Goal: Task Accomplishment & Management: Manage account settings

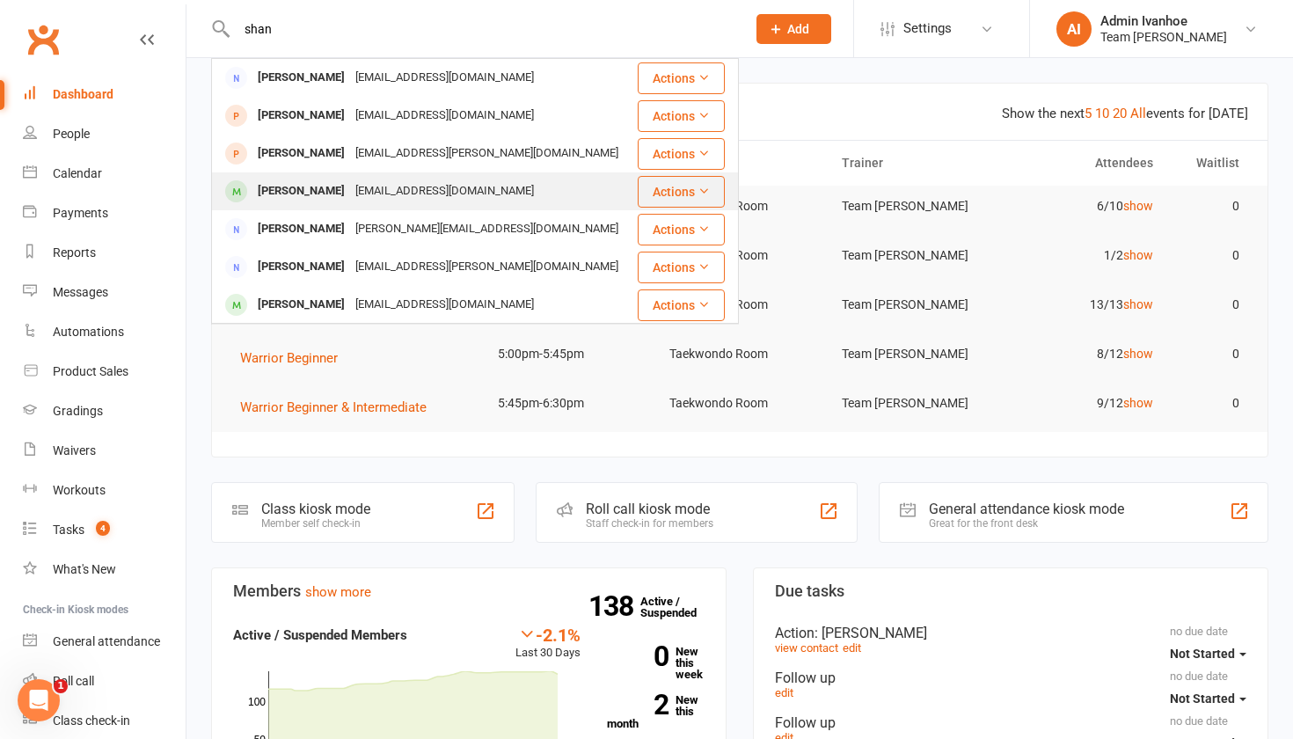
type input "shan"
click at [288, 183] on div "[PERSON_NAME]" at bounding box center [301, 192] width 98 height 26
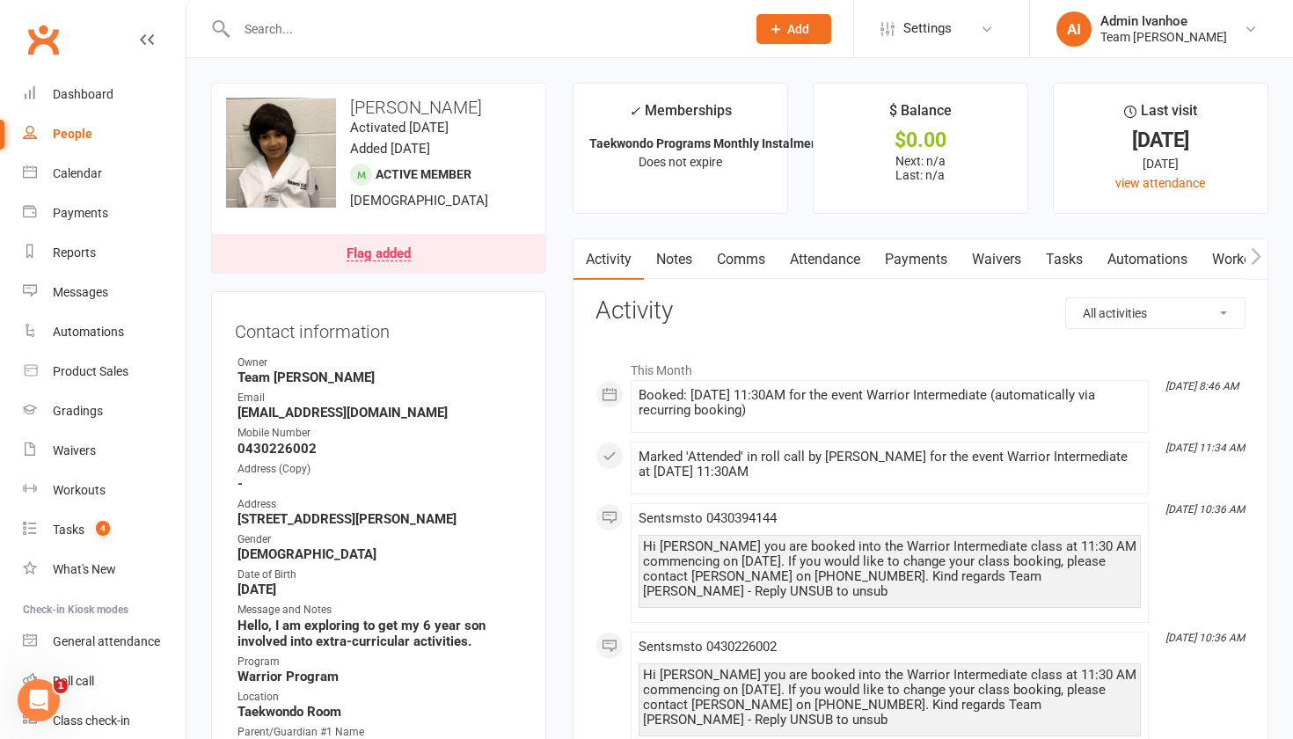
click at [267, 14] on div at bounding box center [472, 28] width 522 height 57
click at [268, 25] on input "text" at bounding box center [482, 29] width 502 height 25
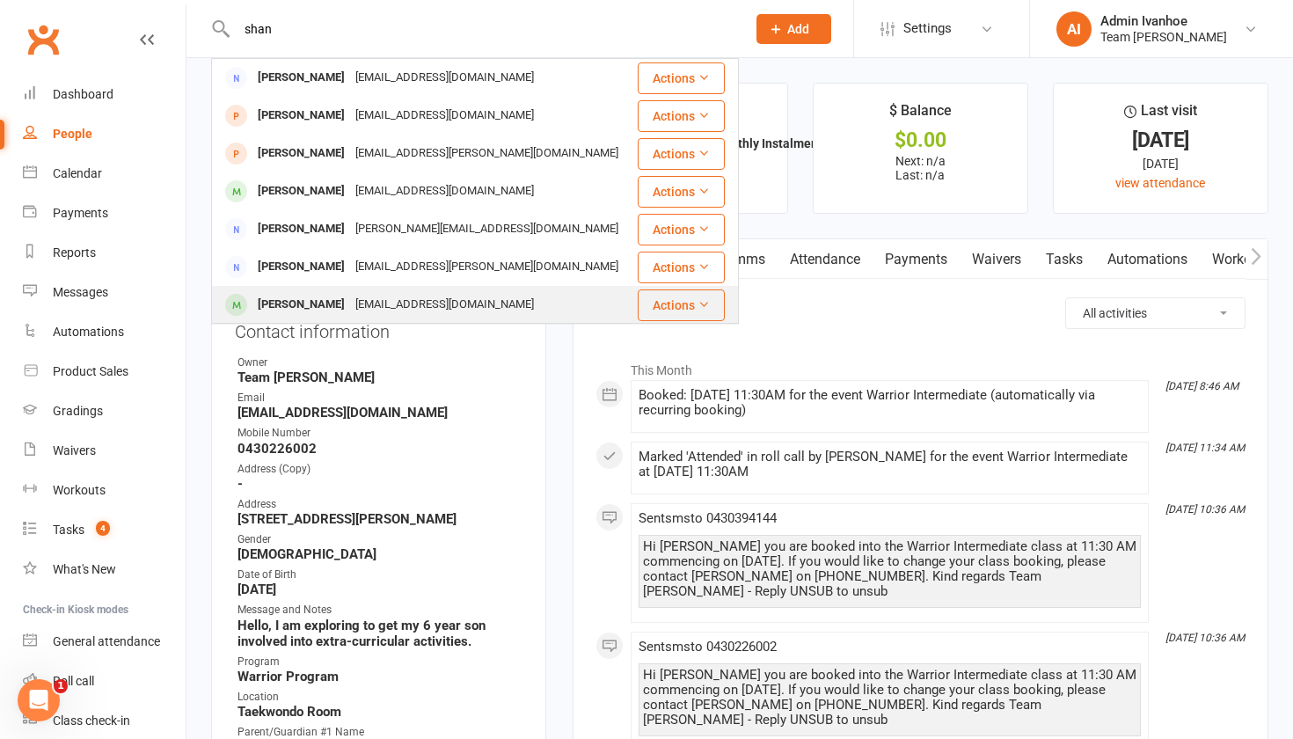
type input "shan"
click at [289, 298] on div "[PERSON_NAME]" at bounding box center [301, 305] width 98 height 26
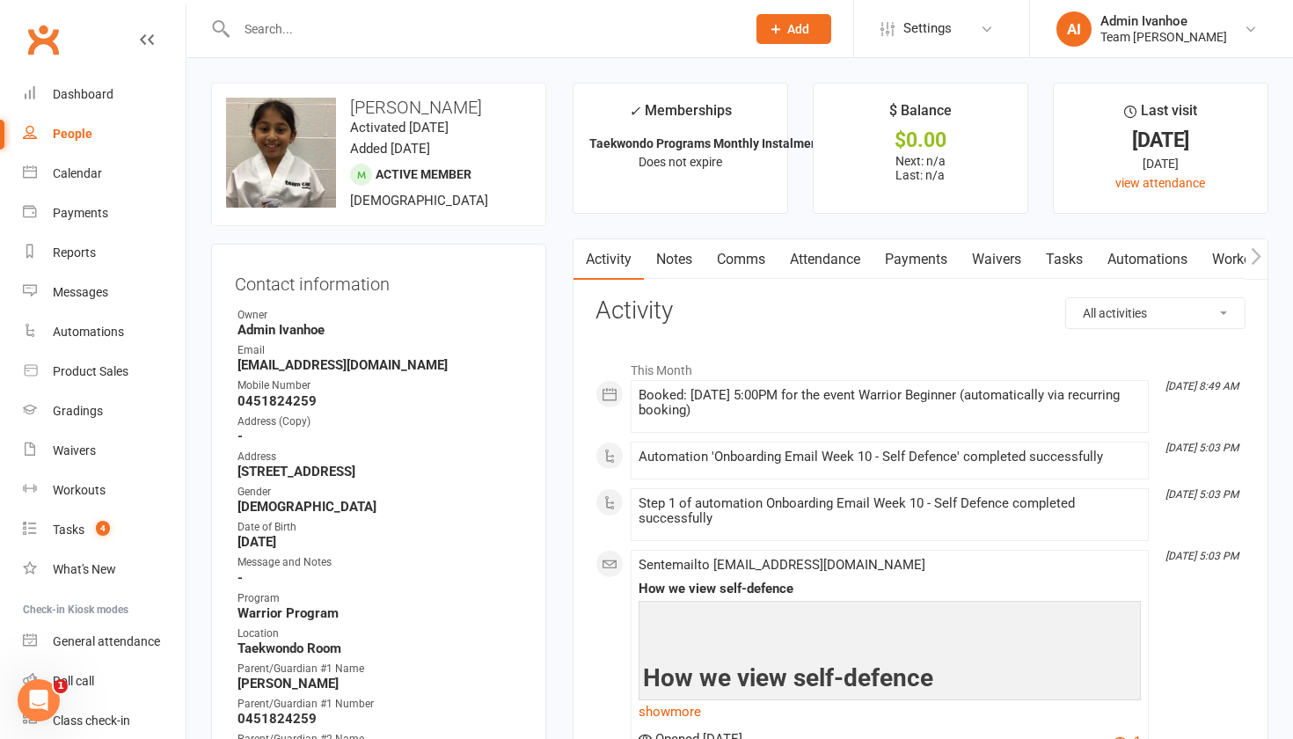
click at [825, 262] on link "Attendance" at bounding box center [824, 259] width 95 height 40
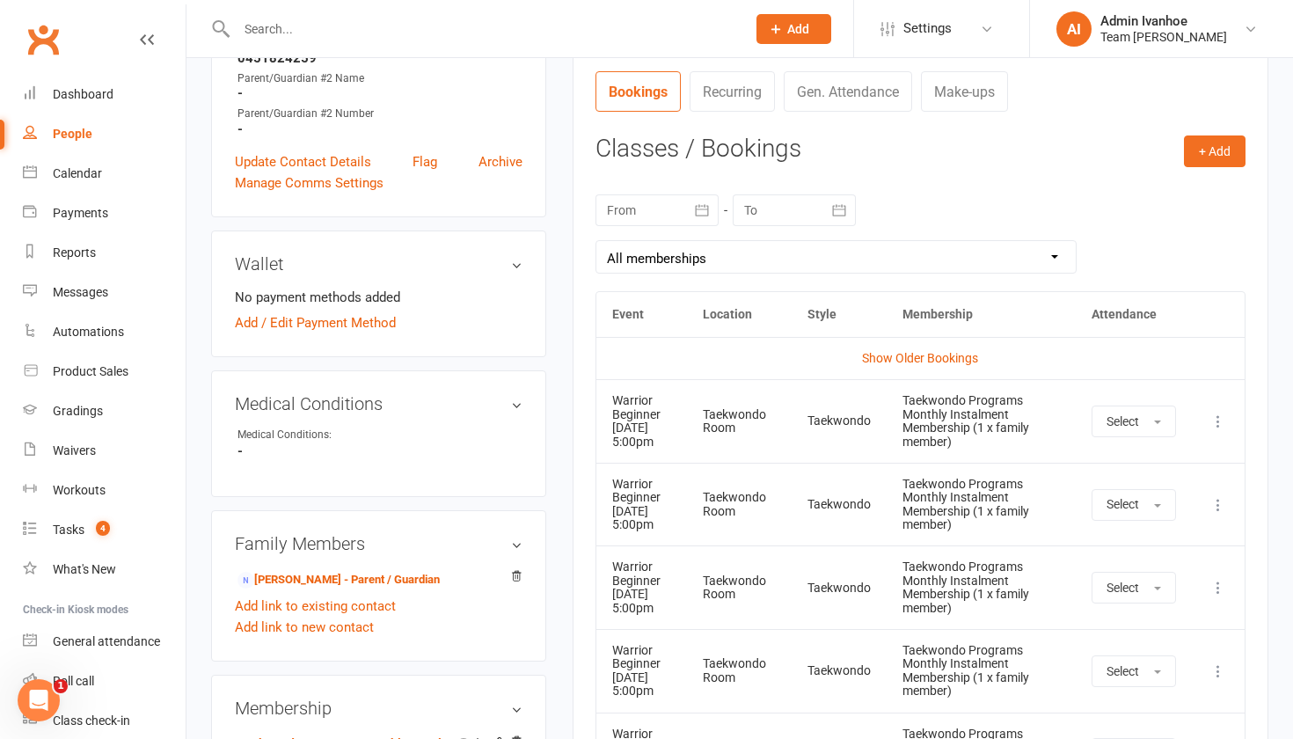
scroll to position [662, 0]
click at [1219, 512] on icon at bounding box center [1218, 503] width 18 height 18
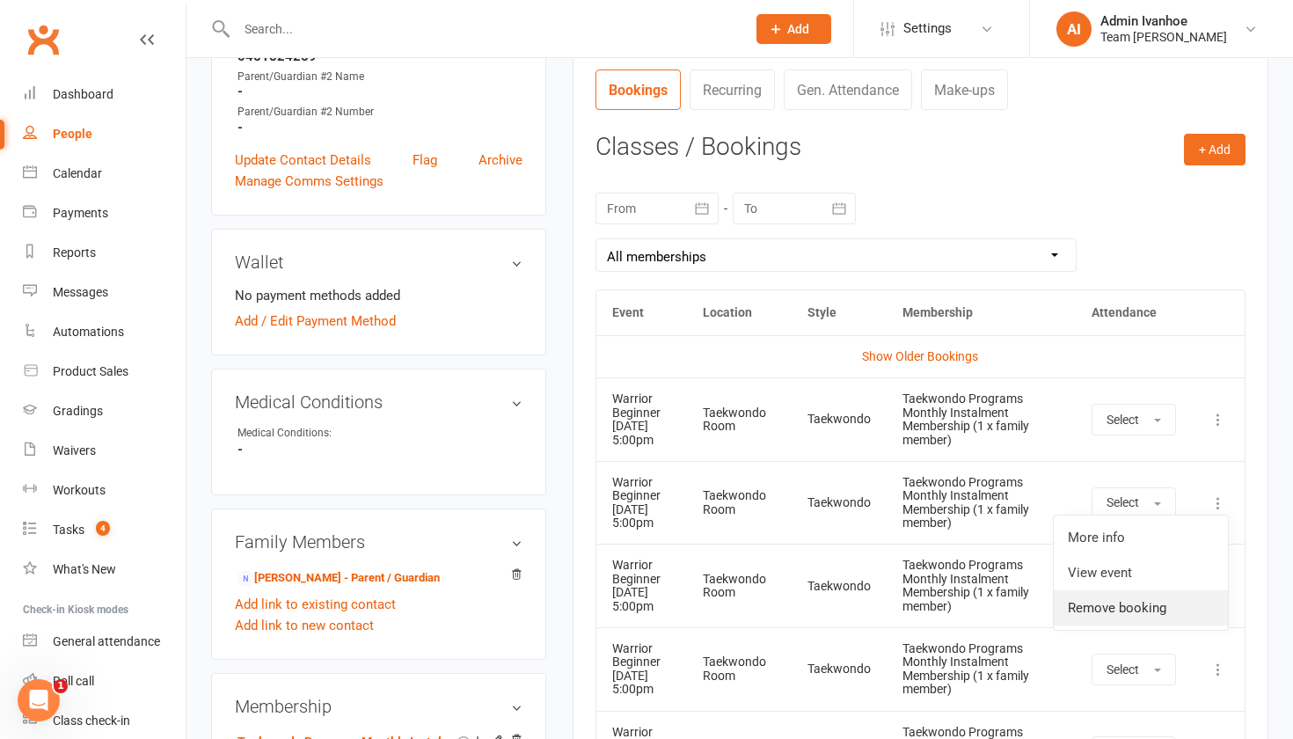
click at [1084, 624] on link "Remove booking" at bounding box center [1141, 607] width 174 height 35
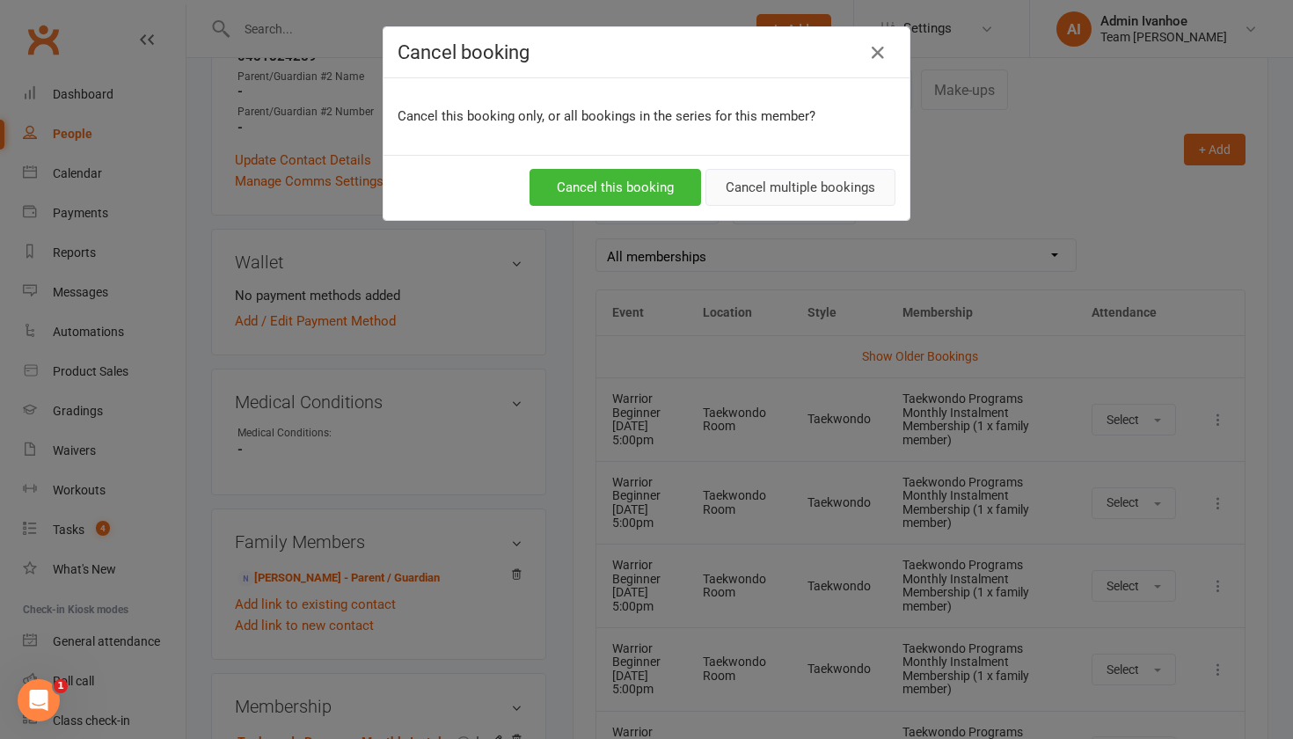
click at [784, 190] on button "Cancel multiple bookings" at bounding box center [800, 187] width 190 height 37
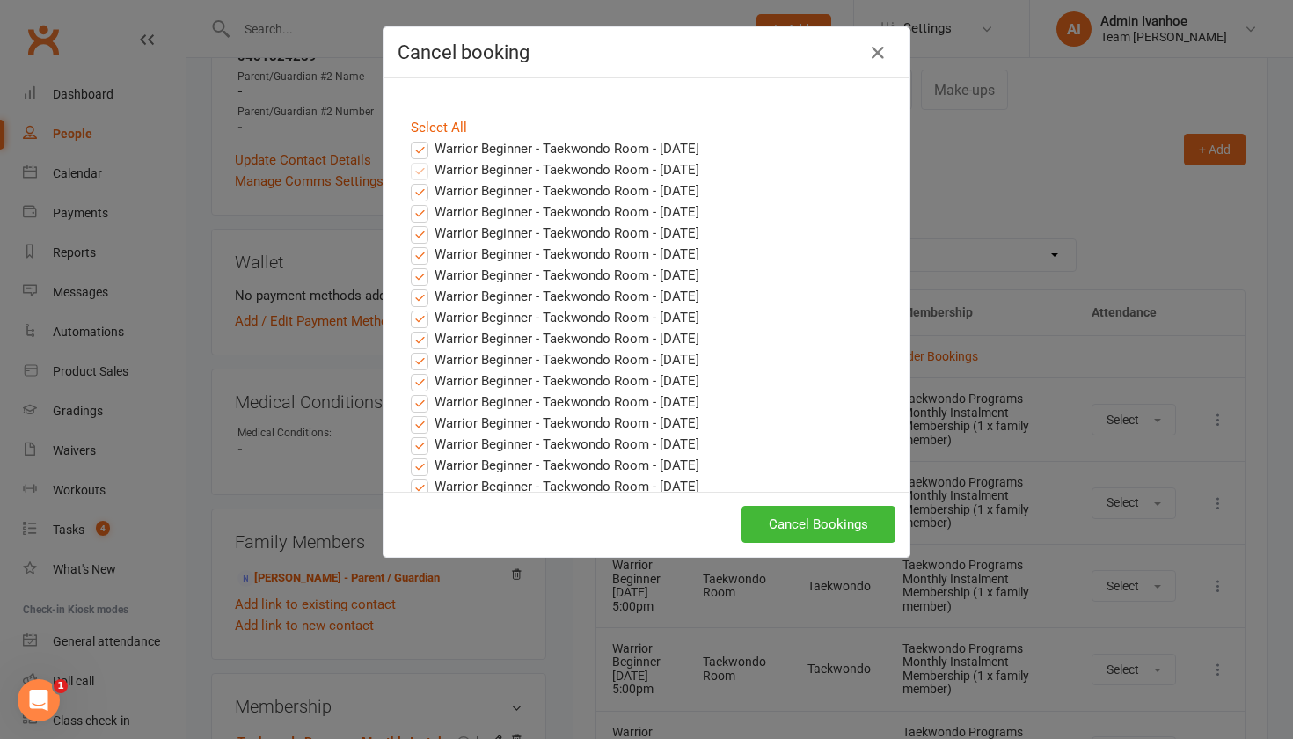
click at [417, 144] on label "Warrior Beginner - Taekwondo Room - [DATE]" at bounding box center [555, 148] width 288 height 21
click at [409, 138] on input "Warrior Beginner - Taekwondo Room - [DATE]" at bounding box center [403, 138] width 11 height 0
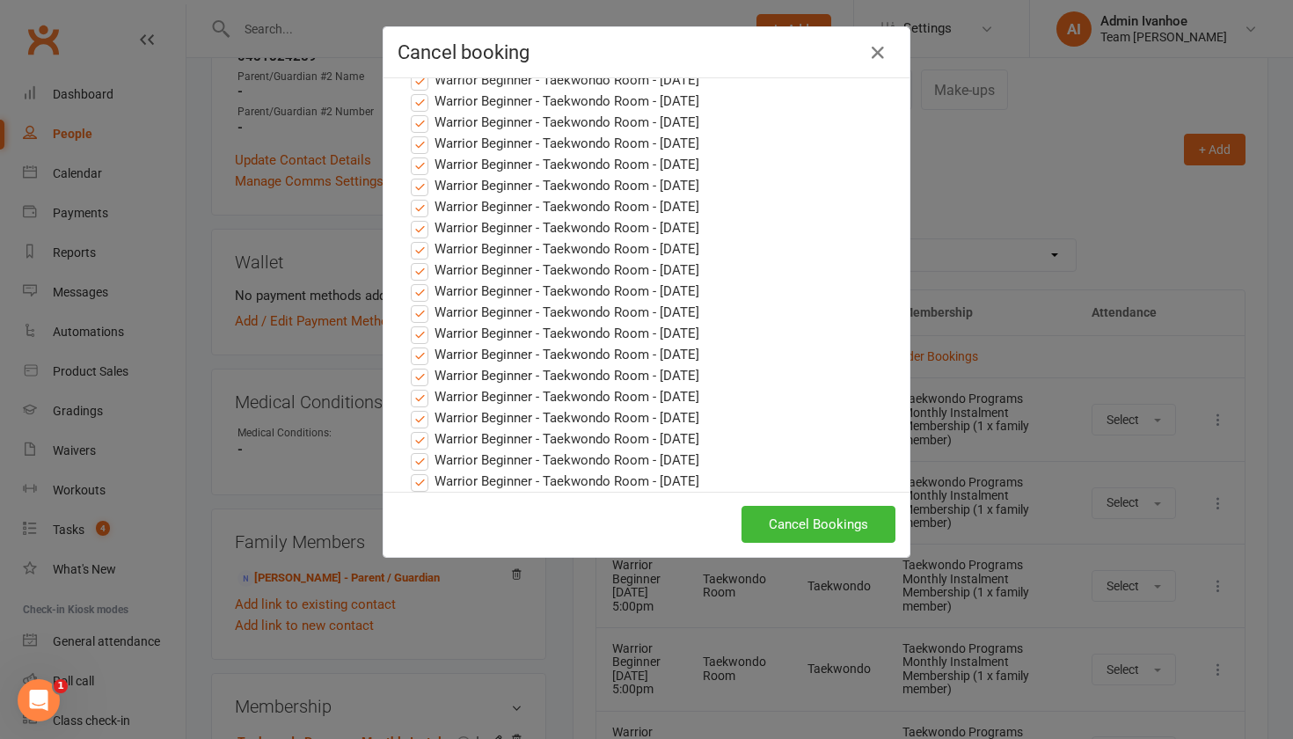
scroll to position [779, 0]
click at [782, 520] on button "Cancel Bookings" at bounding box center [818, 524] width 154 height 37
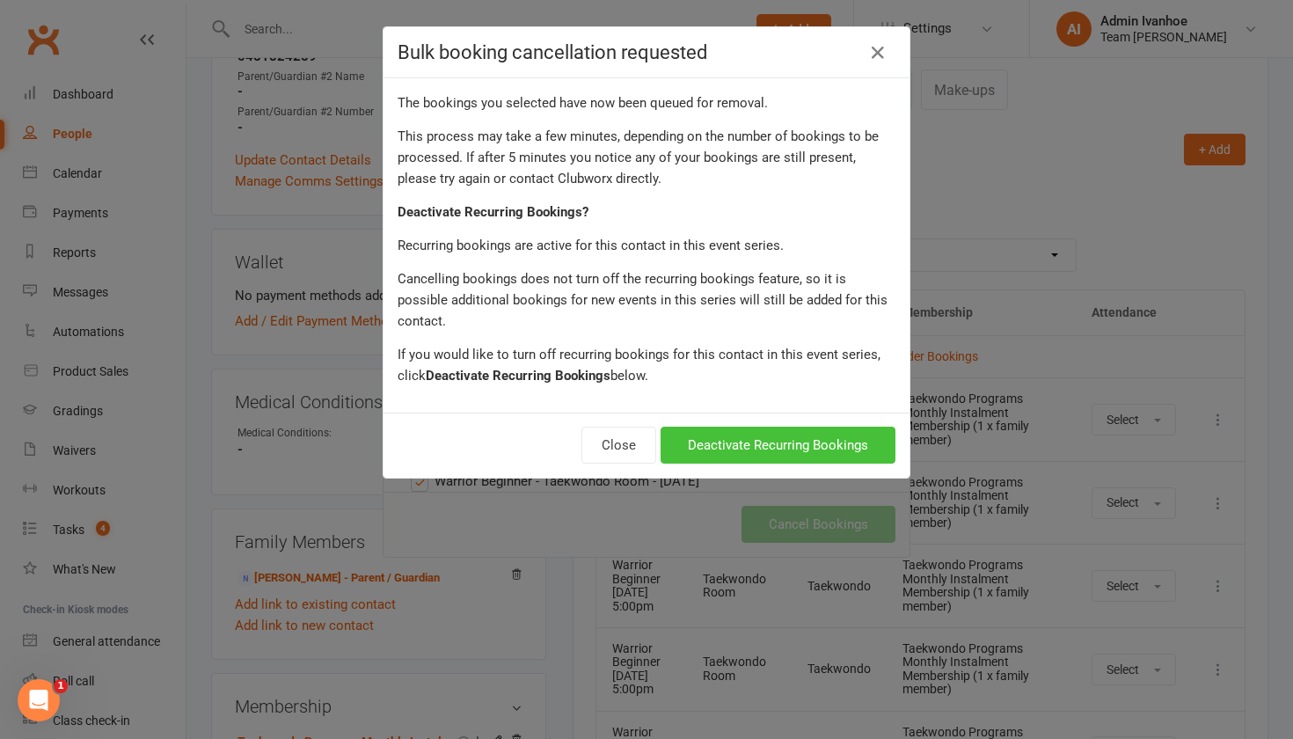
click at [792, 433] on button "Deactivate Recurring Bookings" at bounding box center [777, 445] width 235 height 37
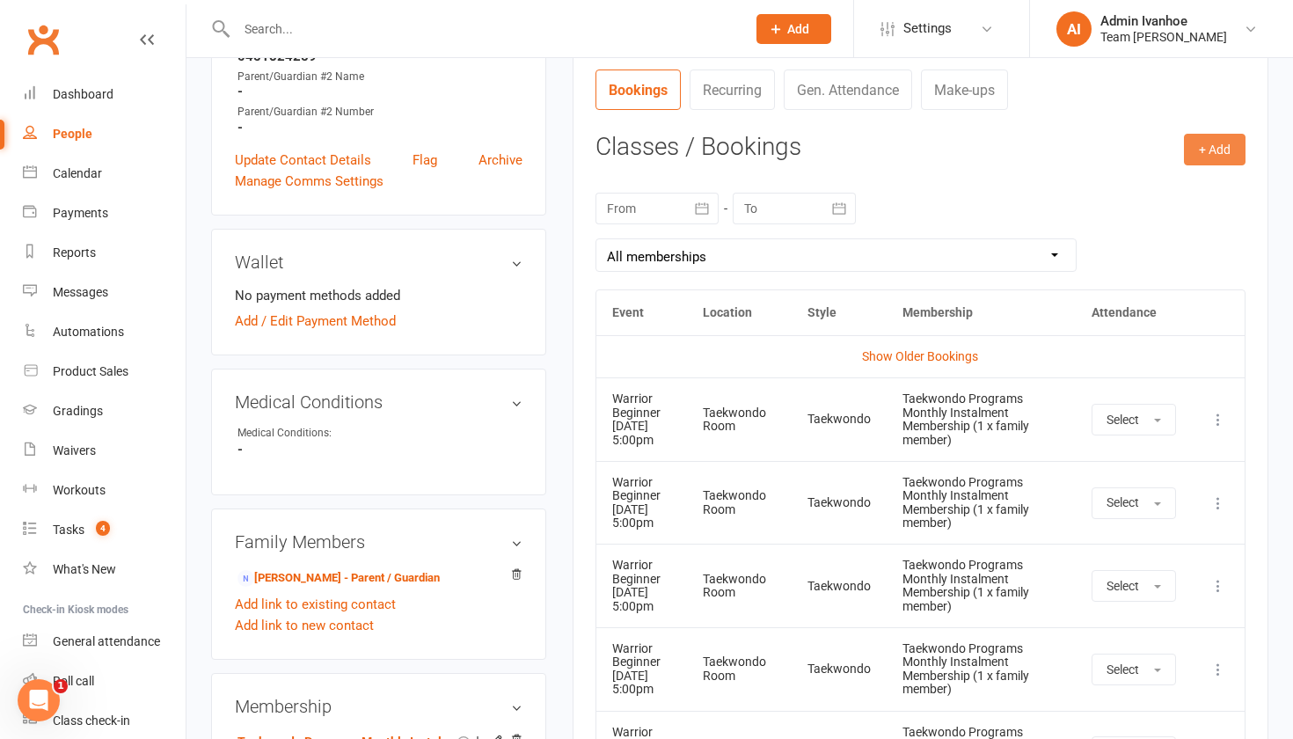
click at [1210, 150] on button "+ Add" at bounding box center [1215, 150] width 62 height 32
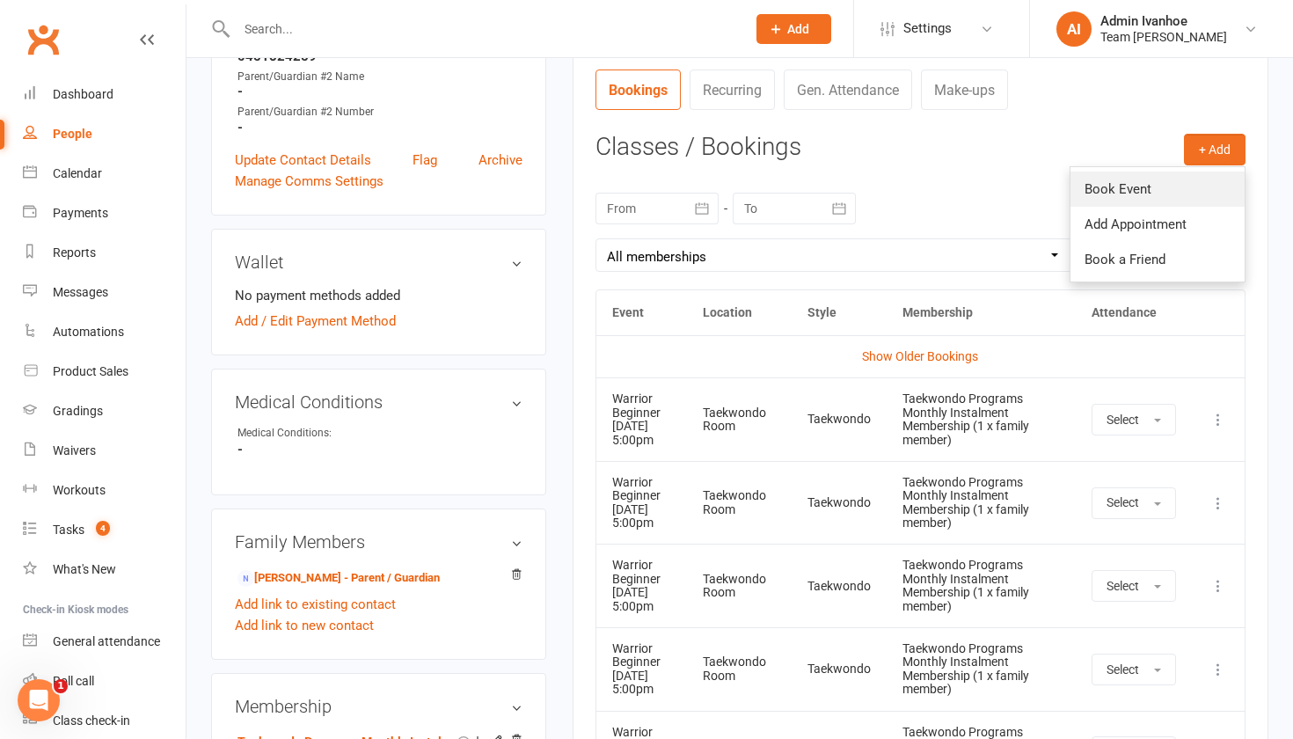
click at [1139, 187] on link "Book Event" at bounding box center [1157, 188] width 174 height 35
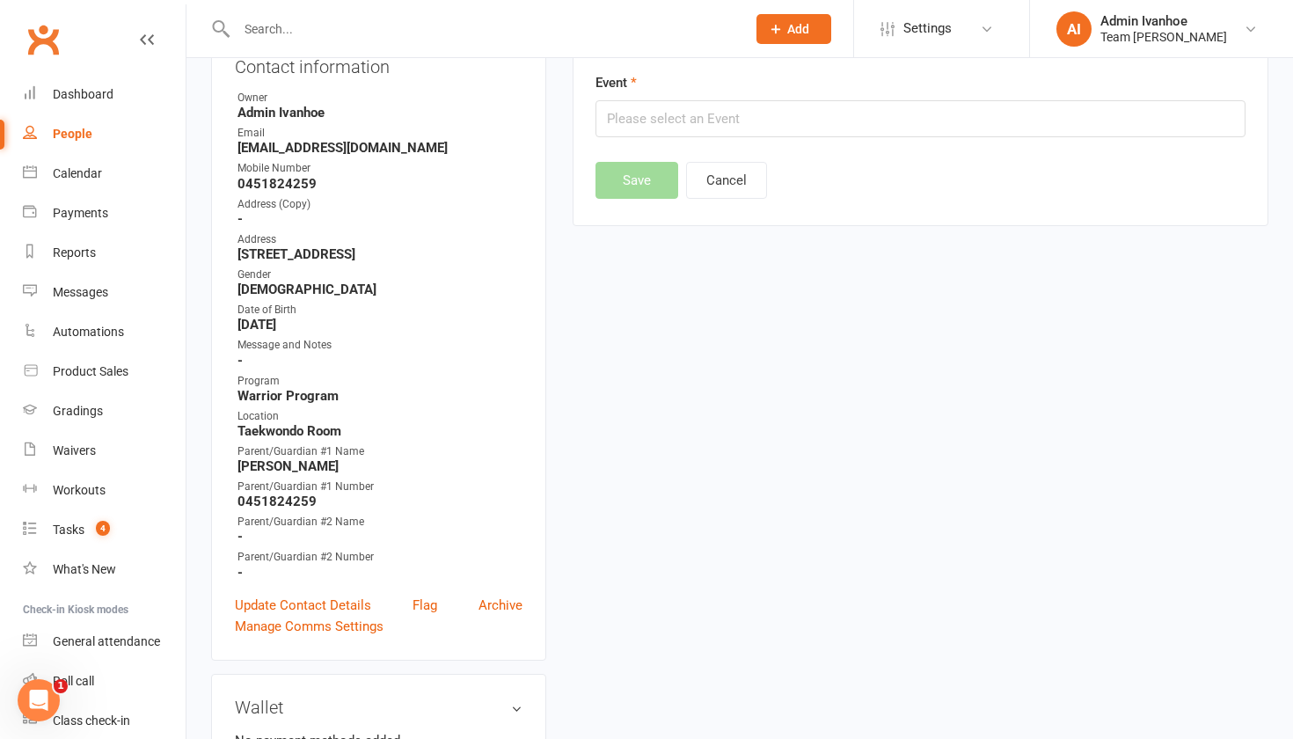
scroll to position [150, 0]
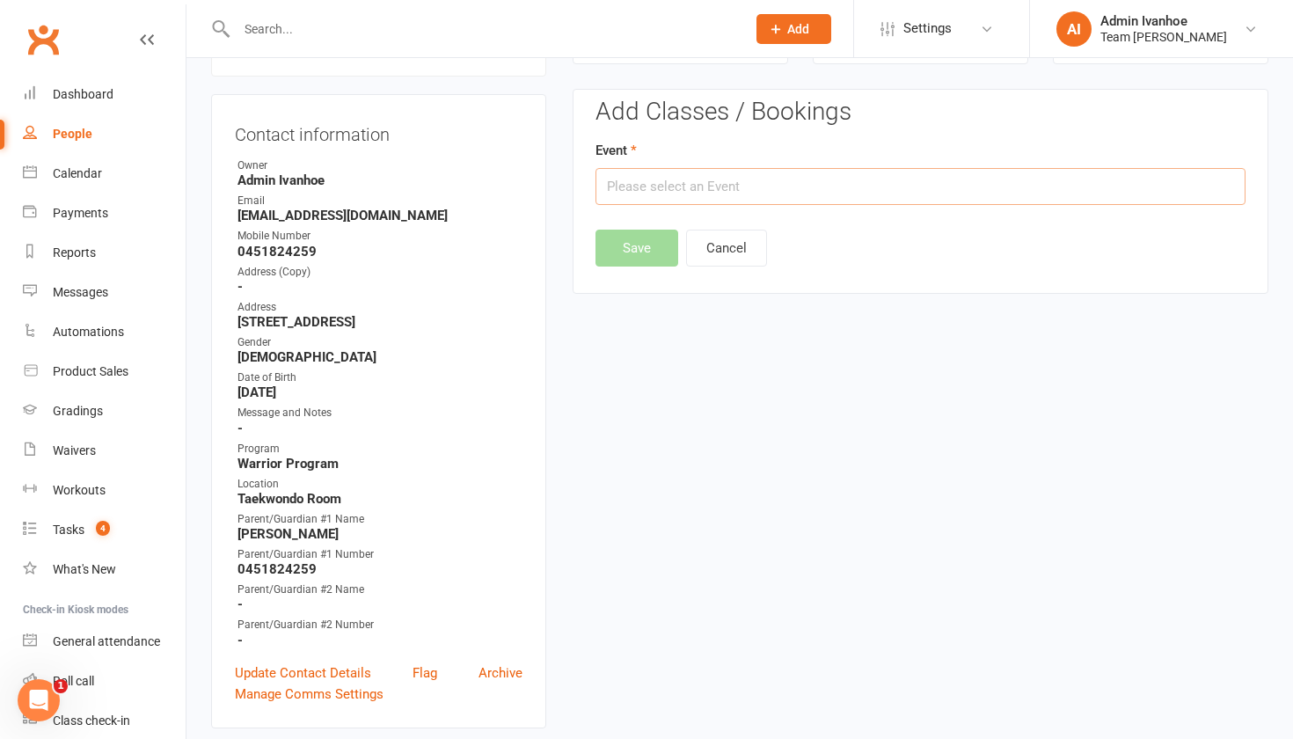
click at [1033, 185] on input "text" at bounding box center [920, 186] width 650 height 37
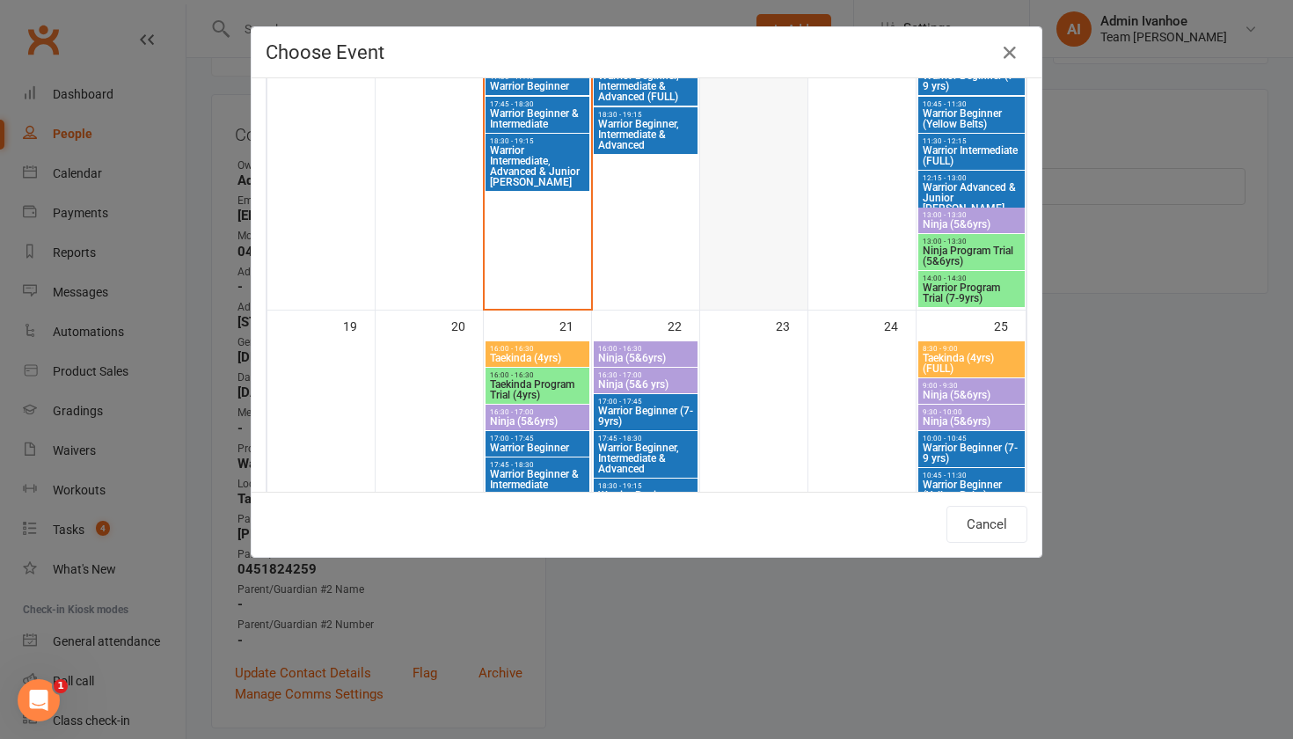
scroll to position [988, 0]
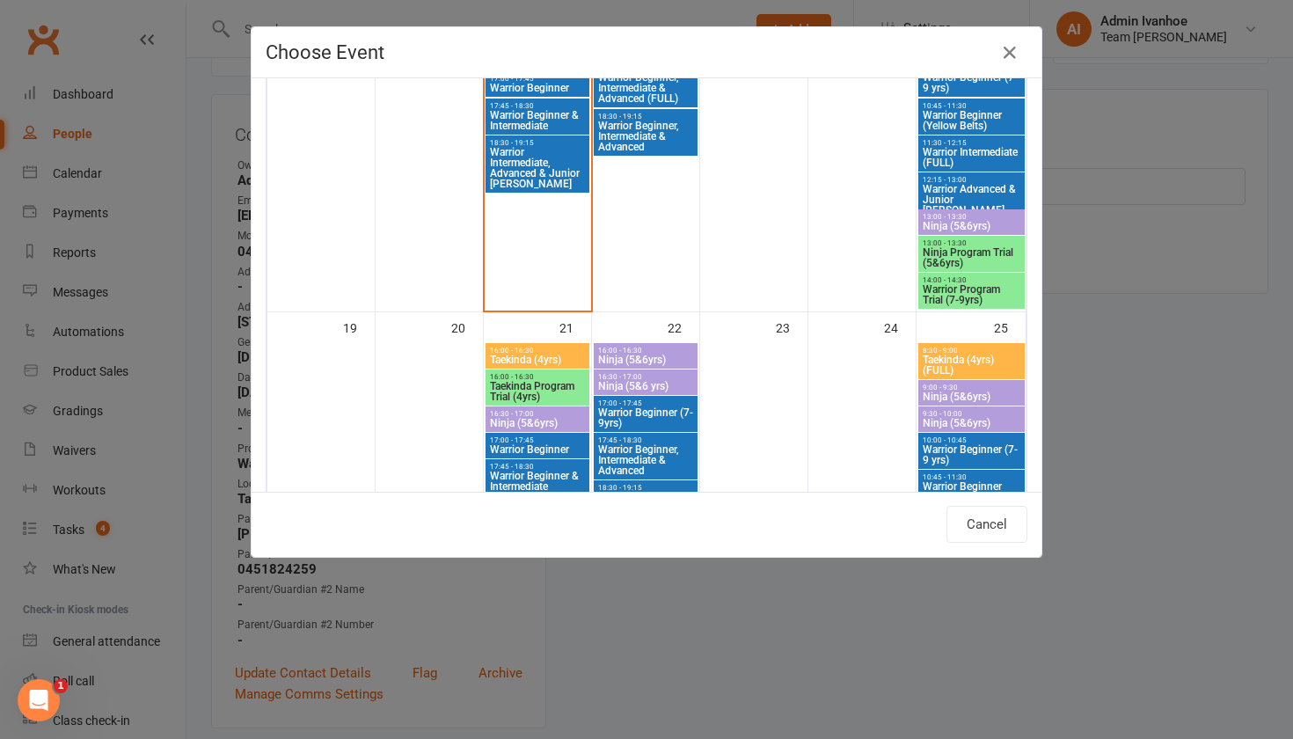
click at [947, 444] on span "Warrior Beginner (7-9 yrs)" at bounding box center [971, 454] width 99 height 21
type input "Warrior Beginner (7-9 yrs) - [DATE] 10:00:00 AM"
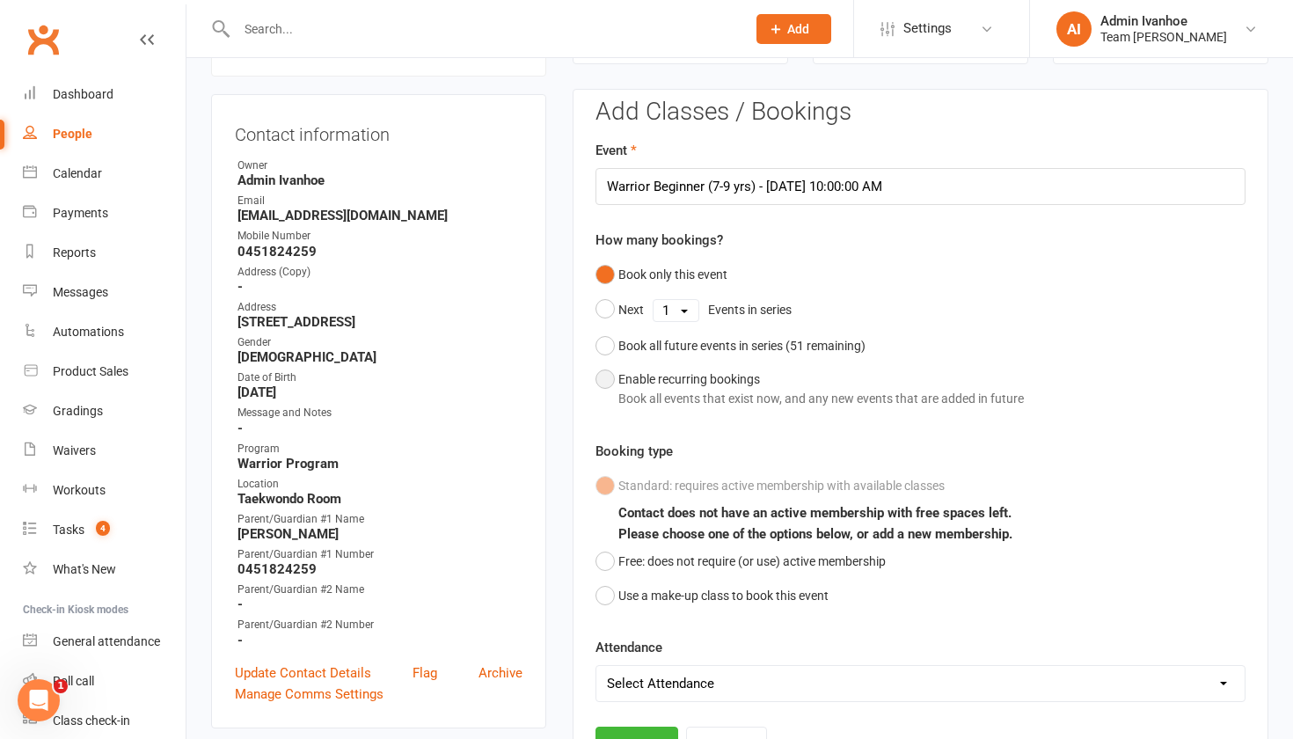
click at [604, 385] on button "Enable recurring bookings Book all events that exist now, and any new events th…" at bounding box center [809, 389] width 428 height 54
select select "book_from_now"
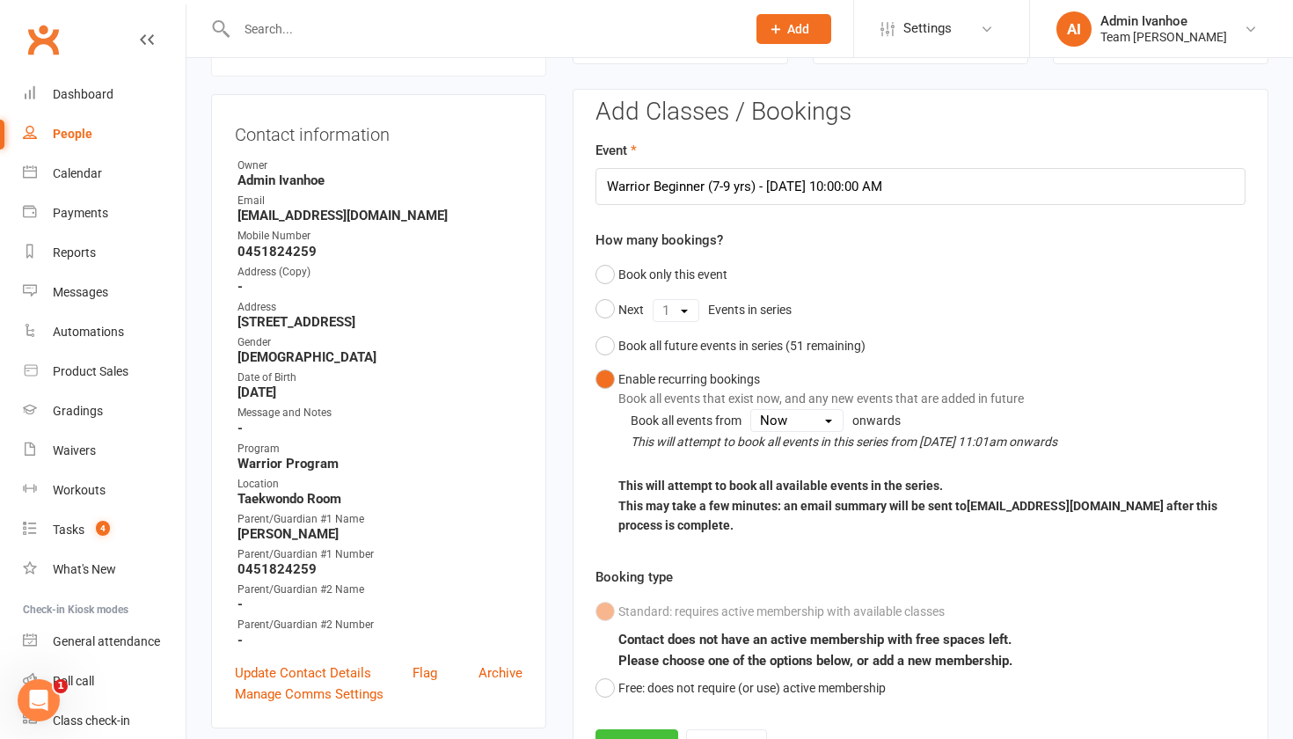
click at [619, 733] on button "Save" at bounding box center [636, 747] width 83 height 37
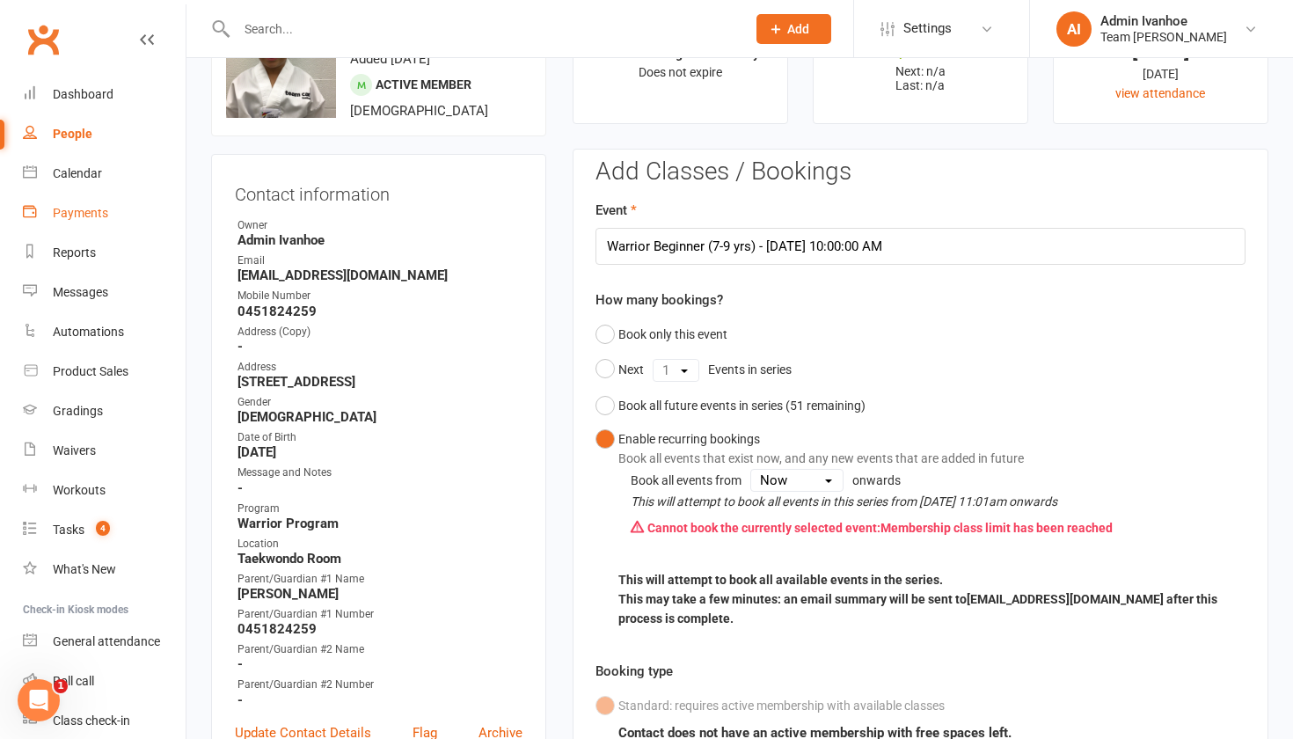
scroll to position [87, 0]
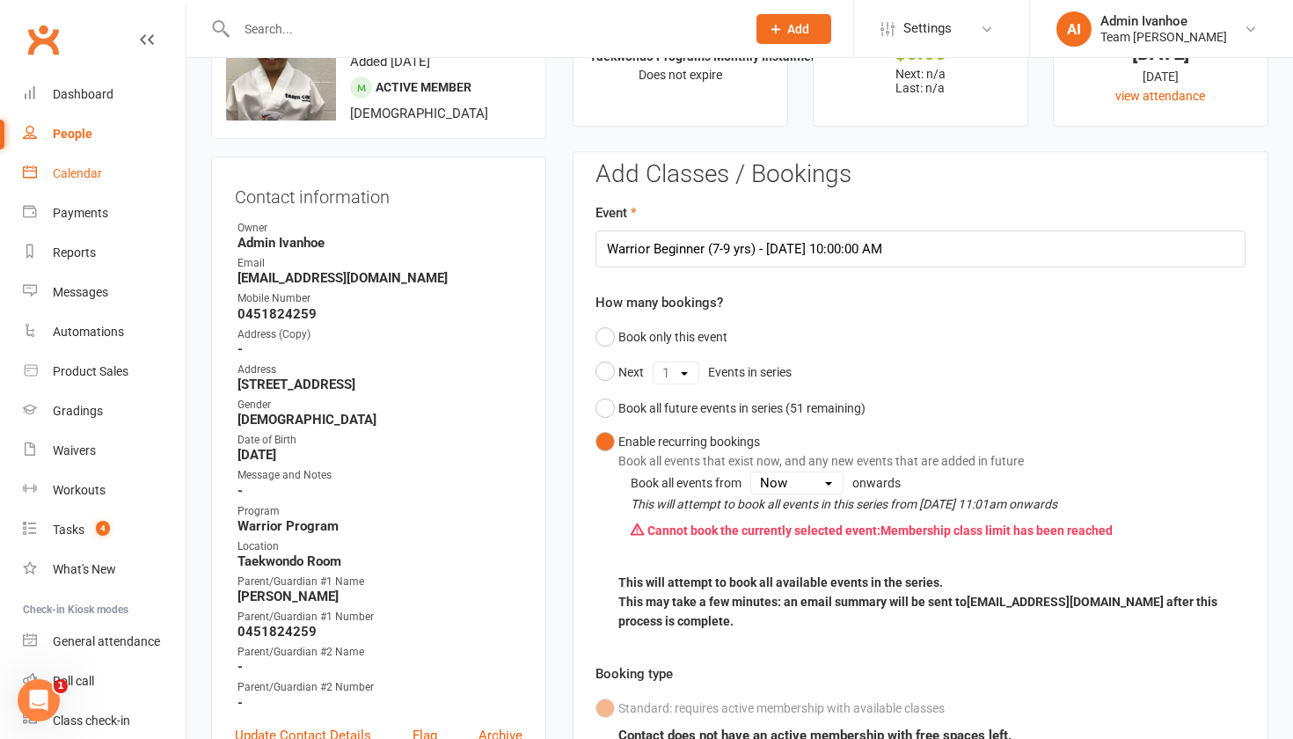
click at [69, 168] on div "Calendar" at bounding box center [77, 173] width 49 height 14
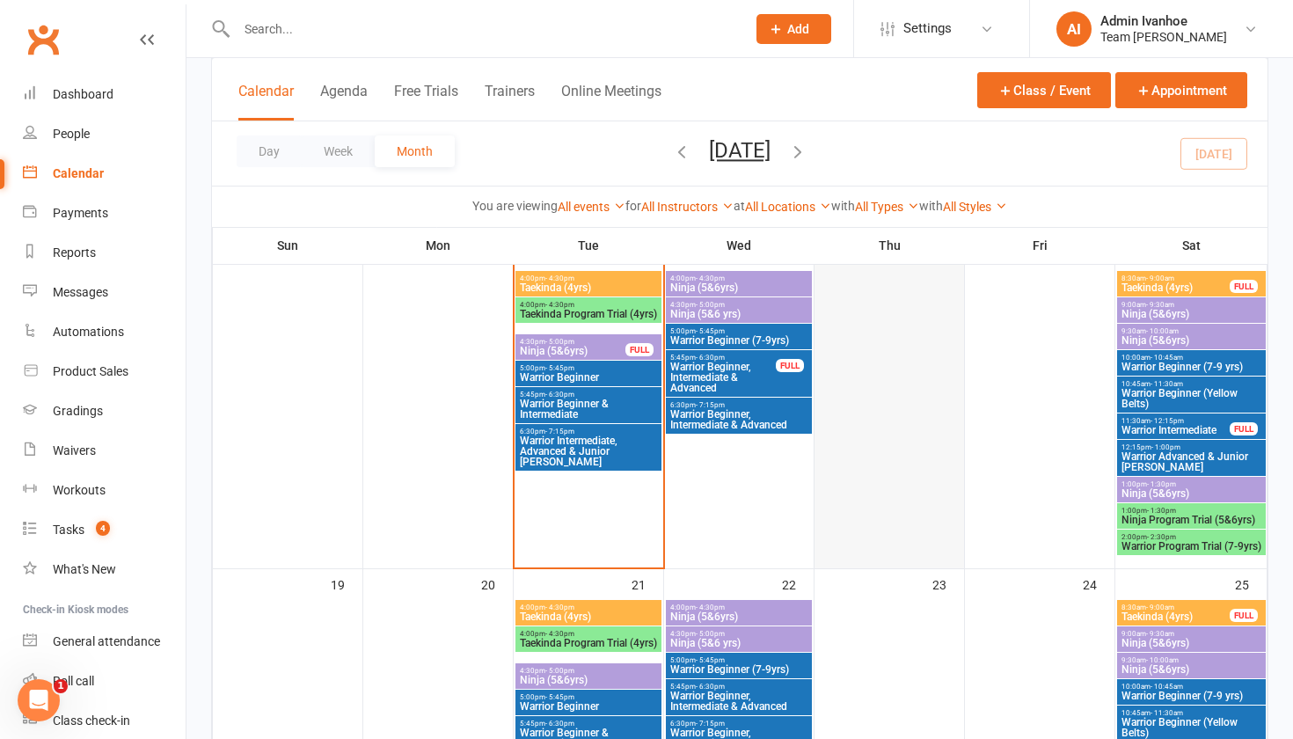
scroll to position [1003, 0]
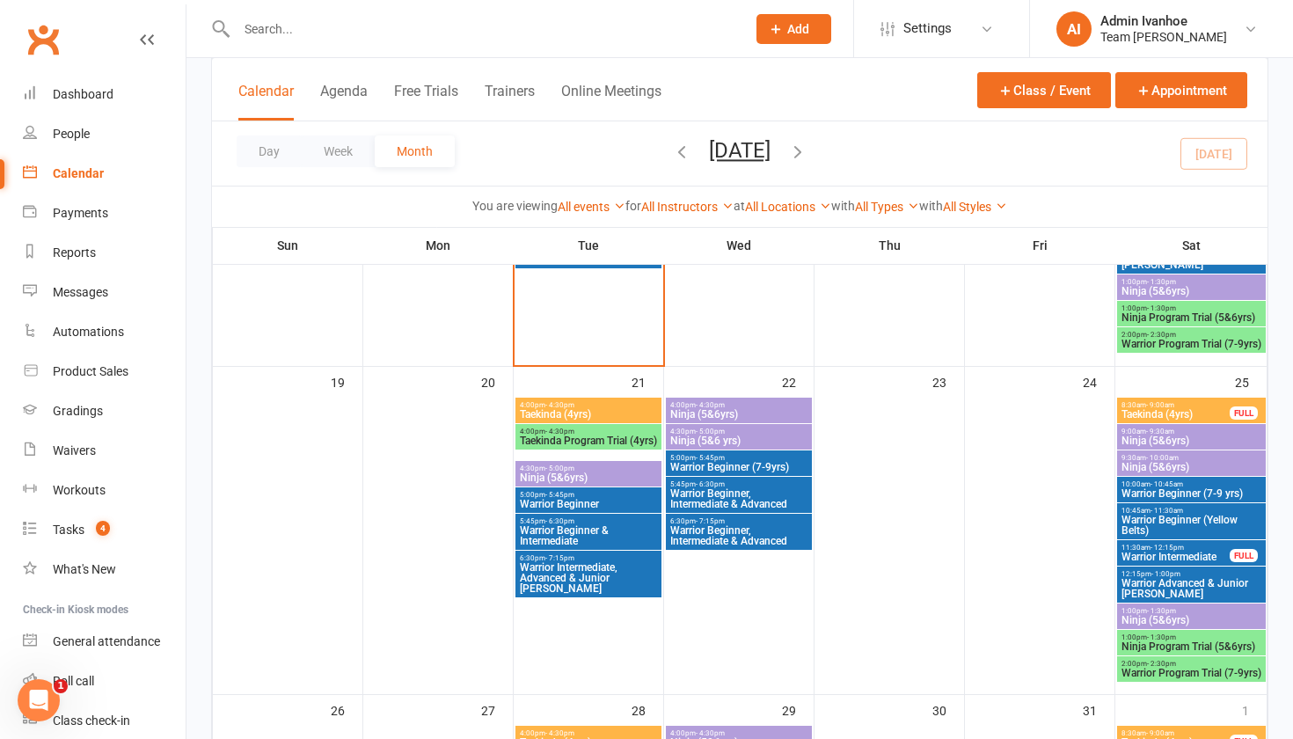
click at [1137, 500] on div "10:00am - 10:45am Warrior Beginner (7-9 yrs)" at bounding box center [1191, 490] width 149 height 26
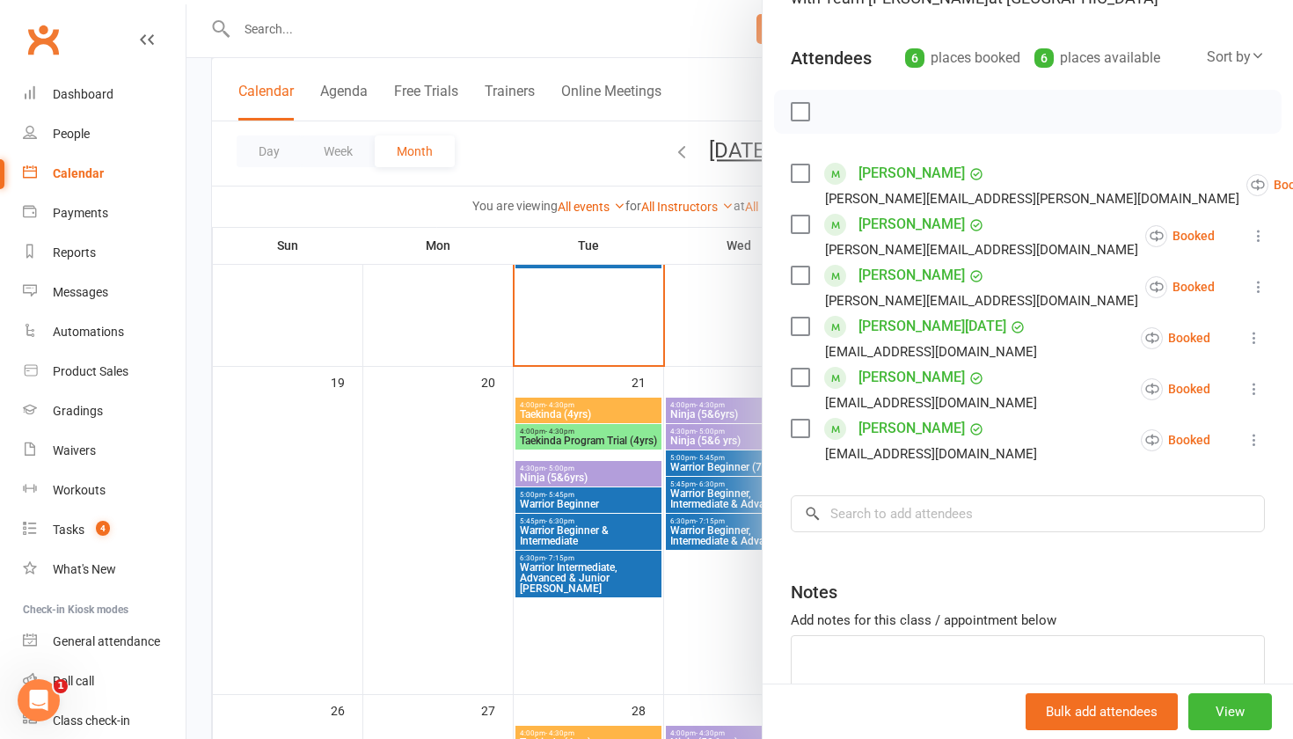
scroll to position [174, 0]
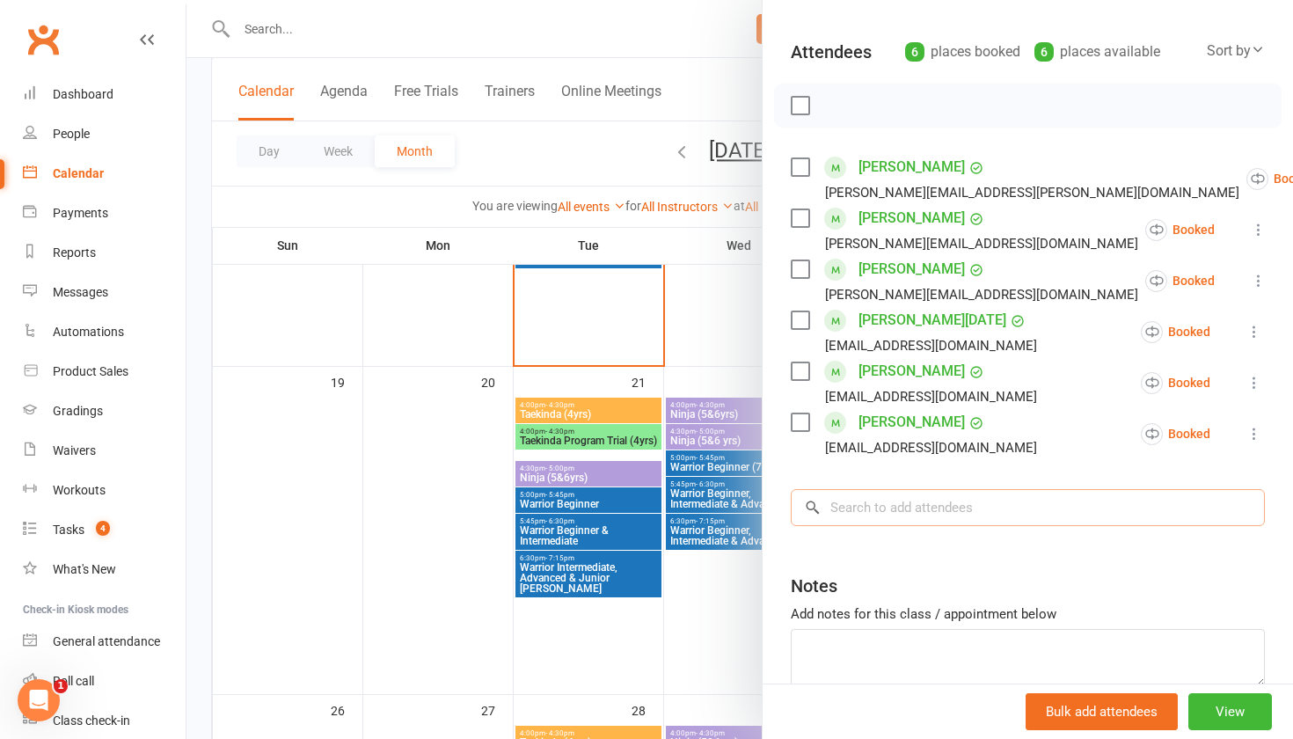
click at [954, 513] on input "search" at bounding box center [1028, 507] width 474 height 37
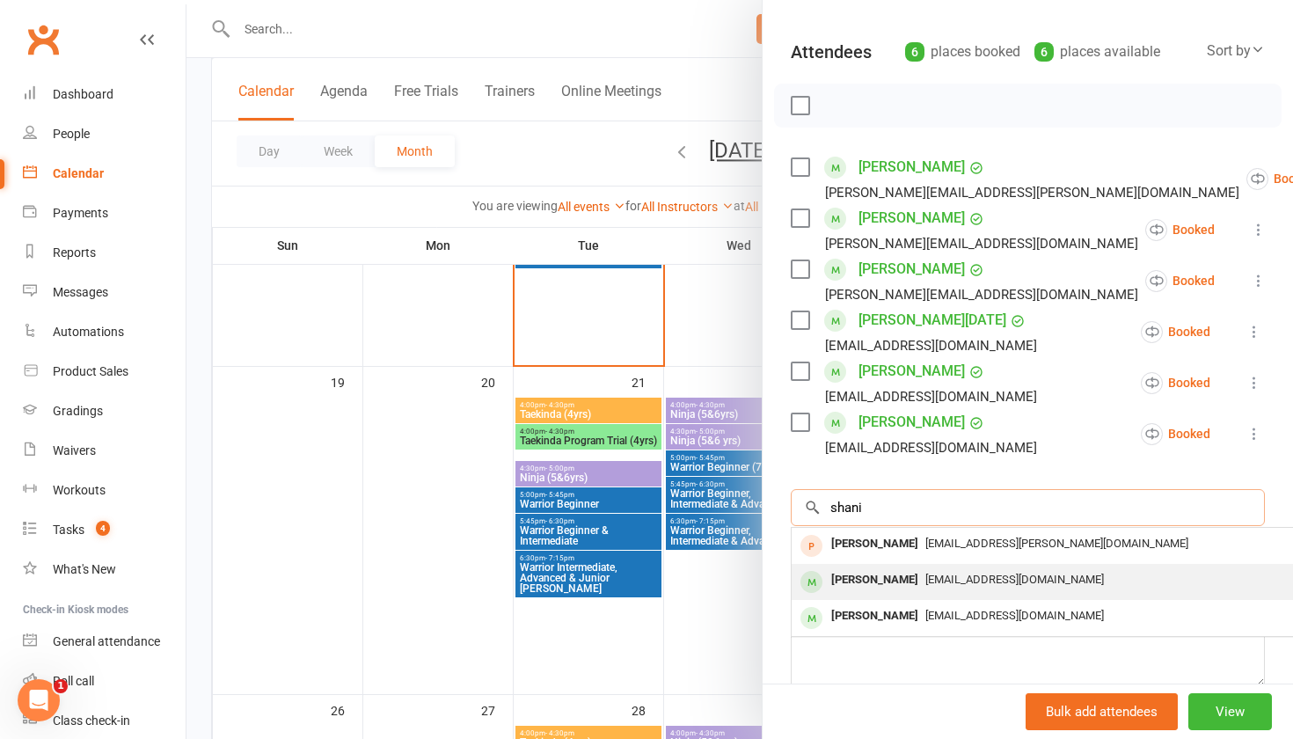
type input "shani"
click at [900, 578] on div "[PERSON_NAME]" at bounding box center [874, 580] width 101 height 26
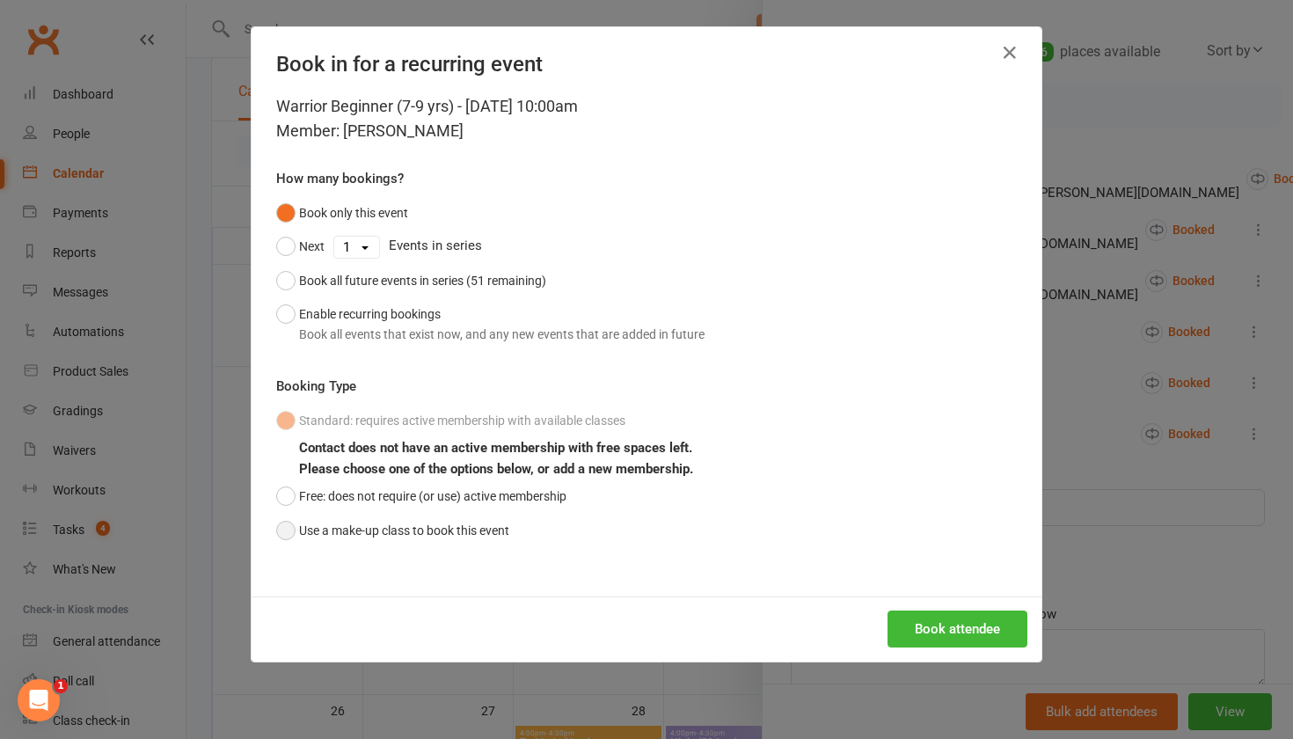
click at [467, 535] on button "Use a make-up class to book this event" at bounding box center [392, 530] width 233 height 33
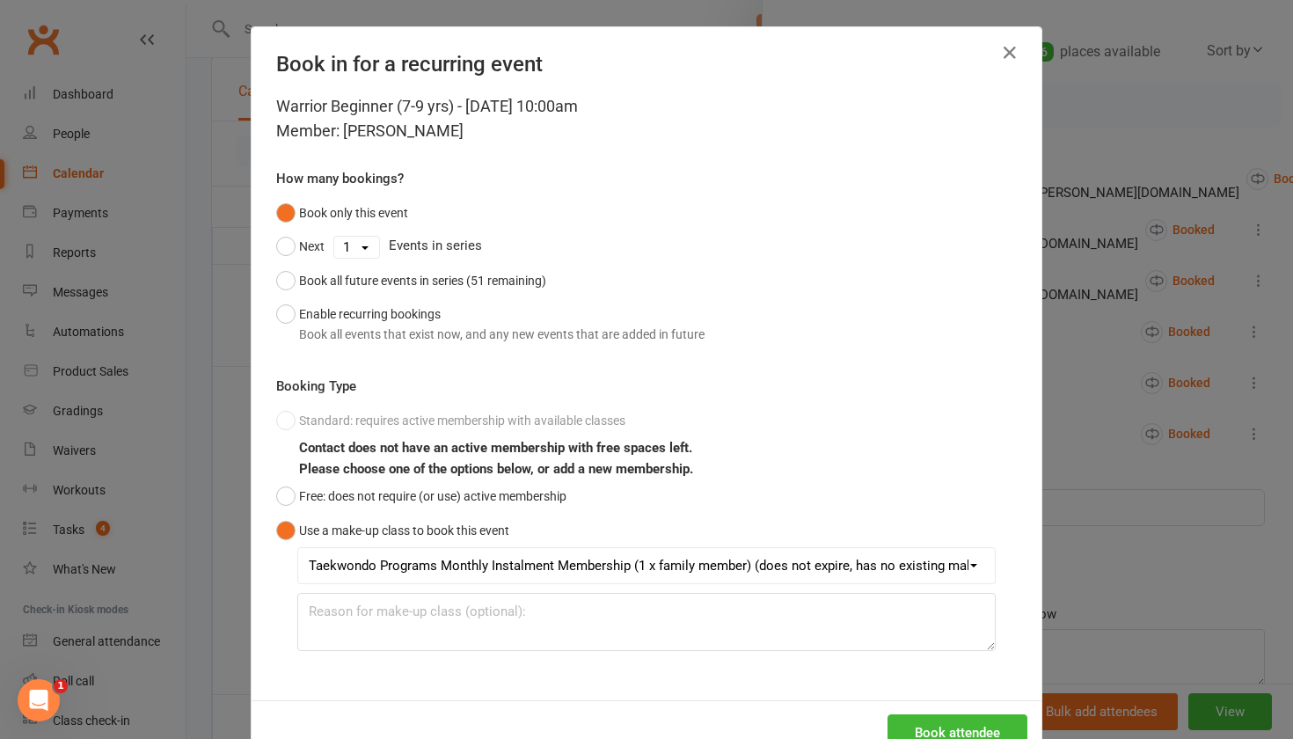
click at [467, 535] on button "Use a make-up class to book this event" at bounding box center [392, 530] width 233 height 33
click at [284, 318] on button "Enable recurring bookings Book all events that exist now, and any new events th…" at bounding box center [490, 324] width 428 height 54
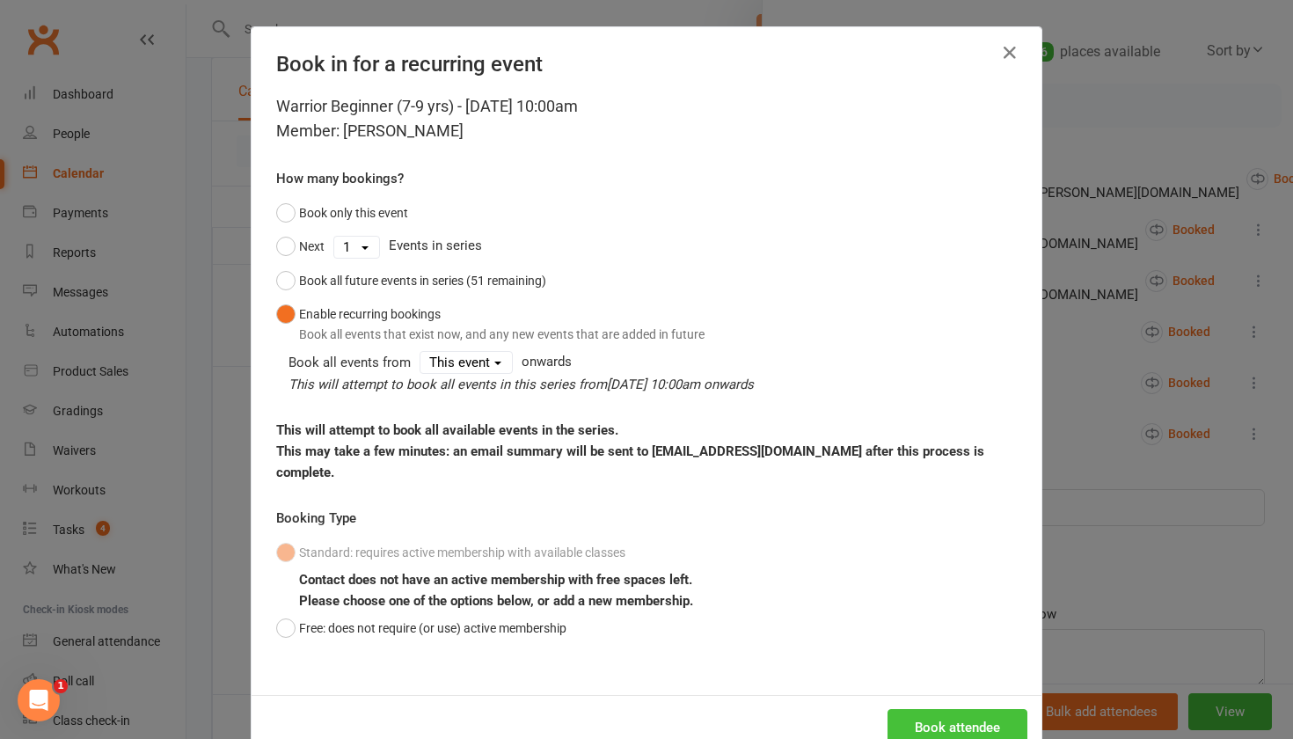
click at [916, 719] on button "Book attendee" at bounding box center [957, 727] width 140 height 37
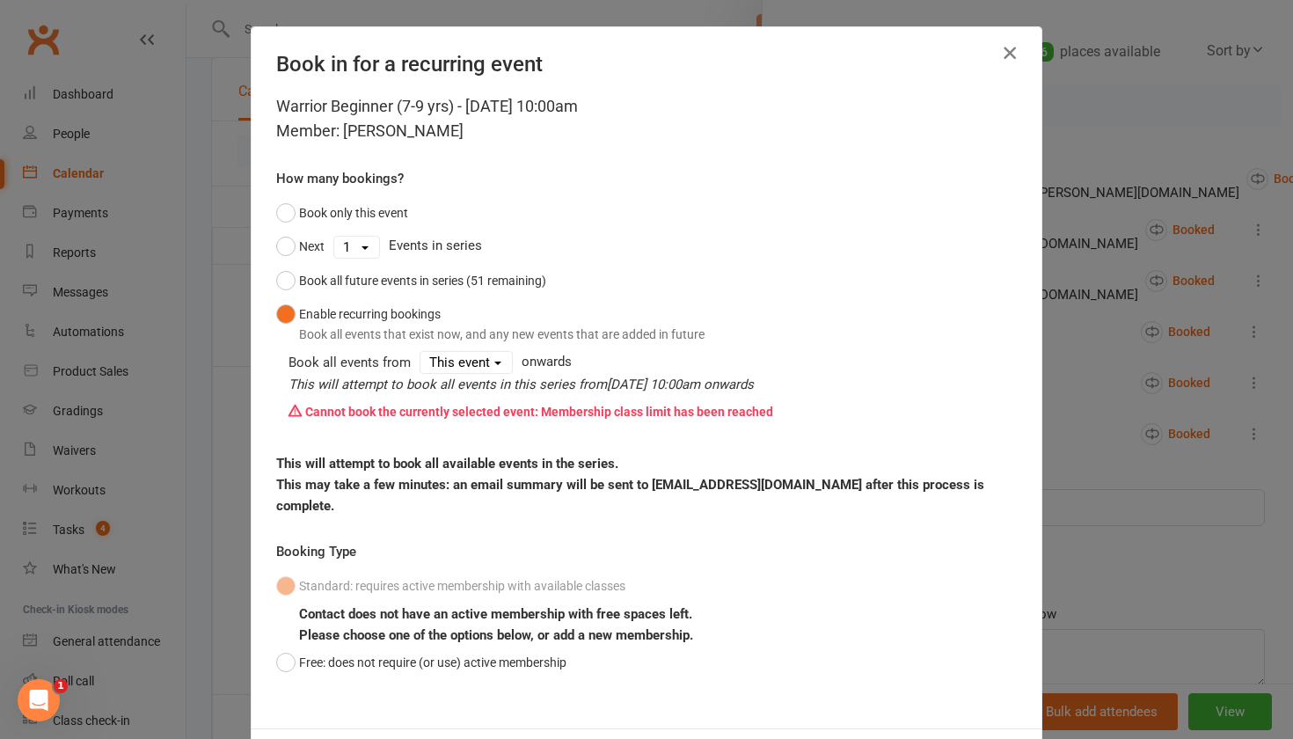
click at [1010, 54] on icon "button" at bounding box center [1009, 52] width 21 height 21
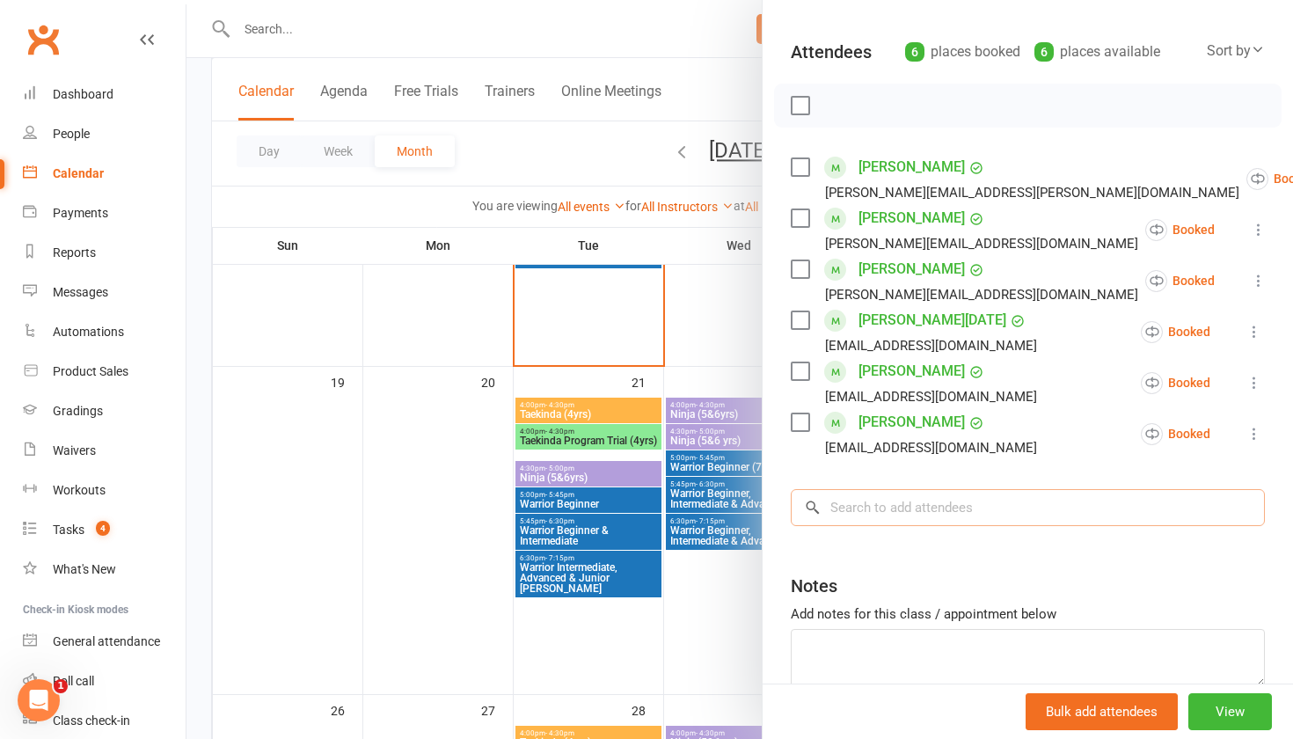
click at [948, 518] on input "search" at bounding box center [1028, 507] width 474 height 37
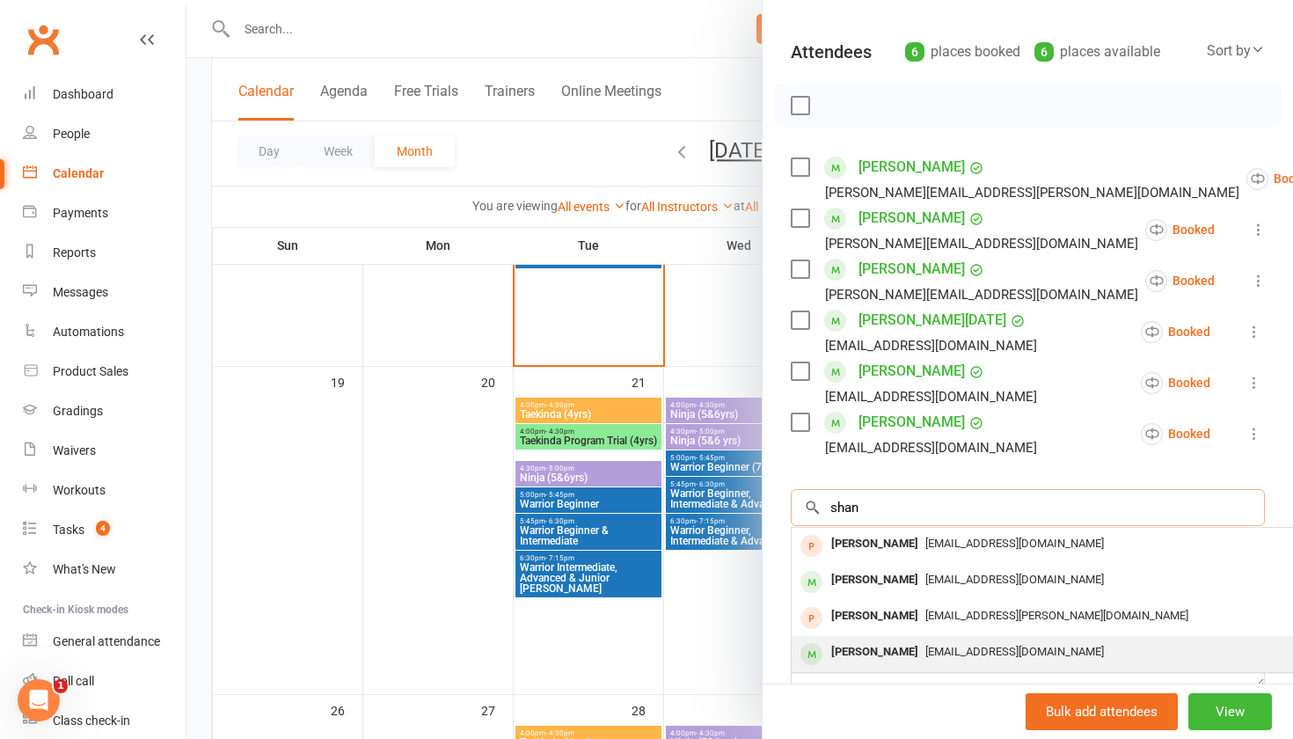
type input "shan"
click at [860, 643] on div "[PERSON_NAME]" at bounding box center [874, 652] width 101 height 26
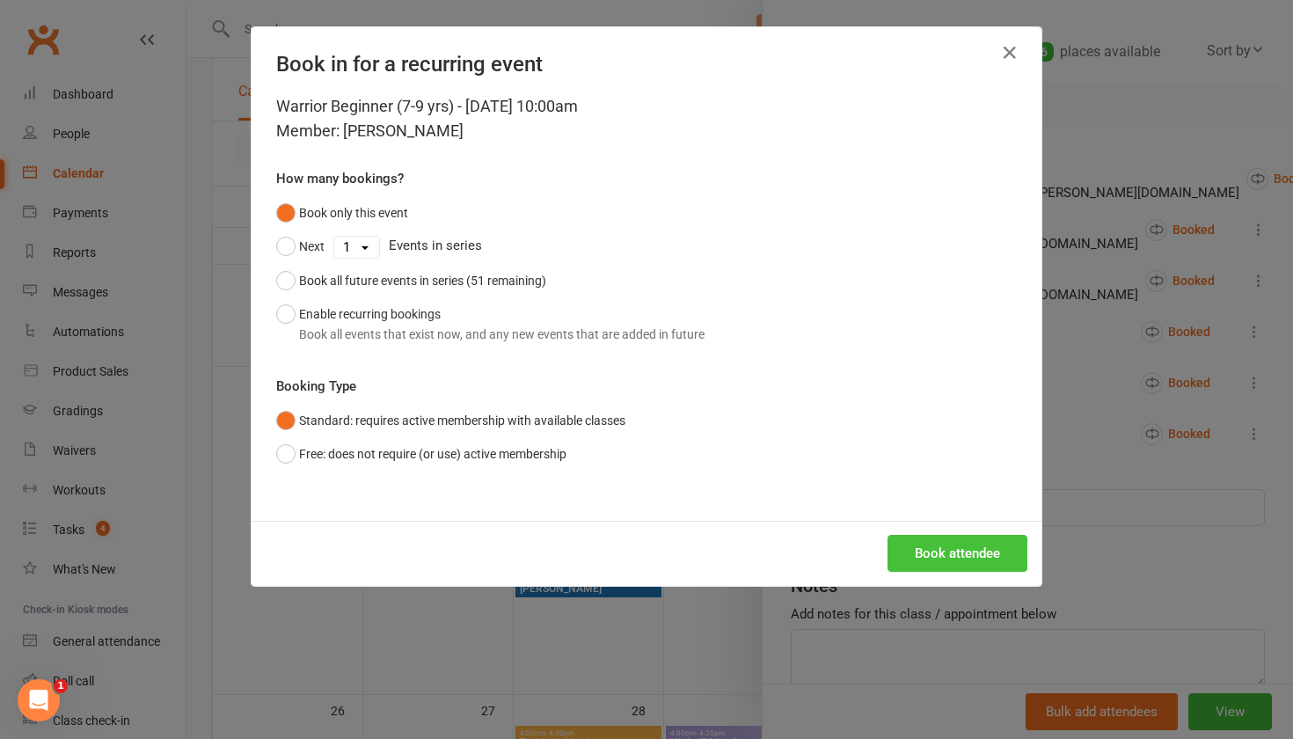
click at [991, 552] on button "Book attendee" at bounding box center [957, 553] width 140 height 37
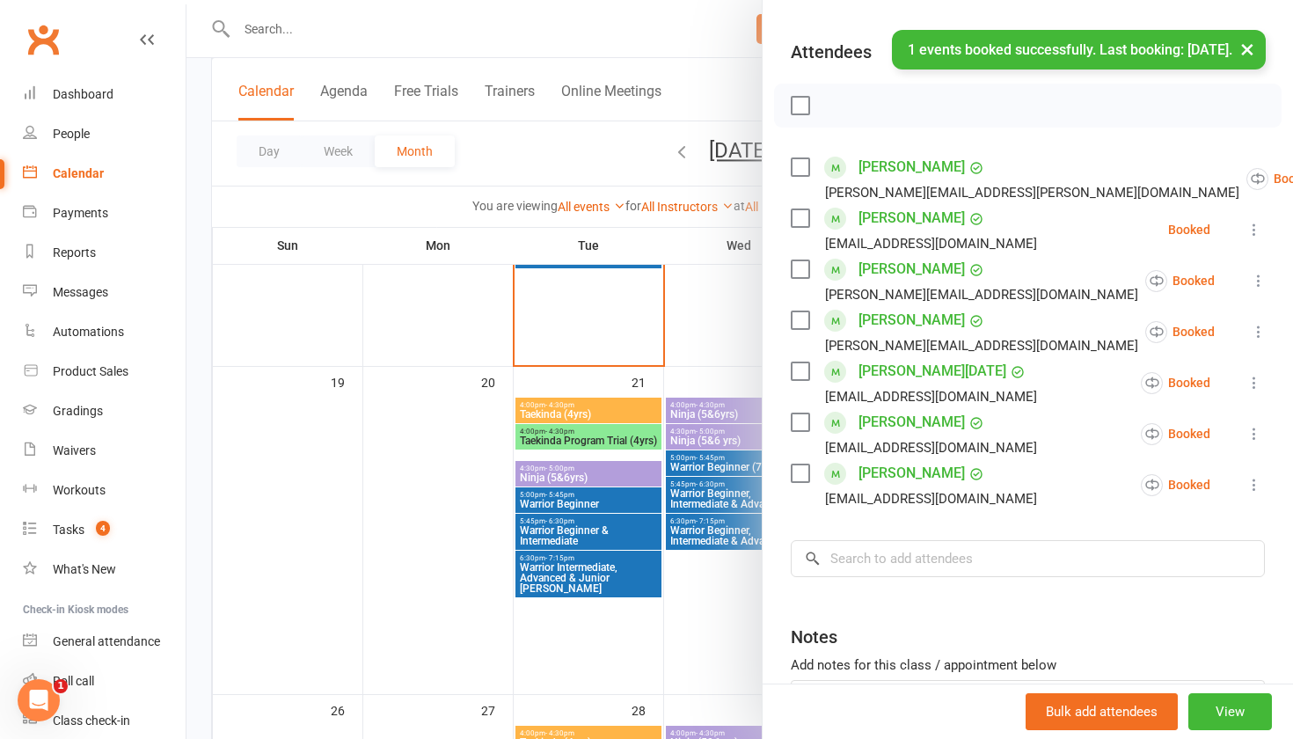
click at [1250, 230] on icon at bounding box center [1254, 230] width 18 height 18
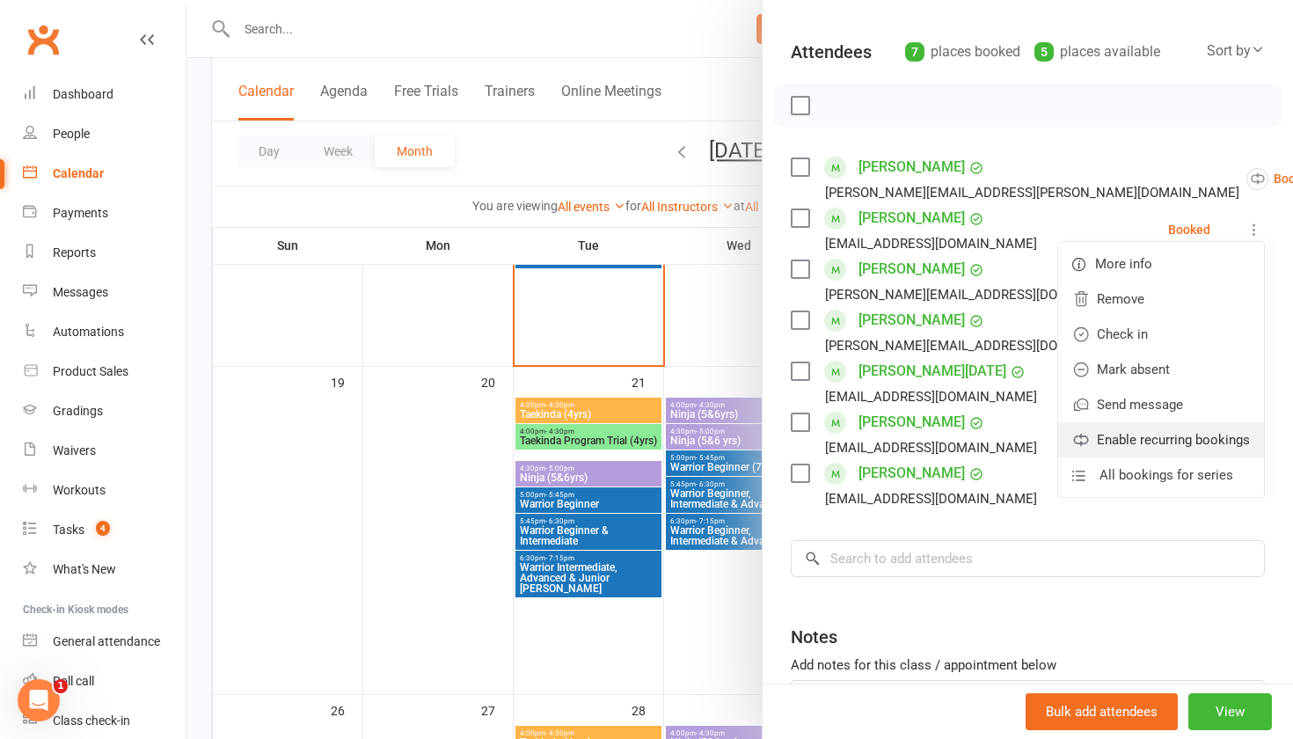
click at [1134, 422] on link "Enable recurring bookings" at bounding box center [1161, 439] width 206 height 35
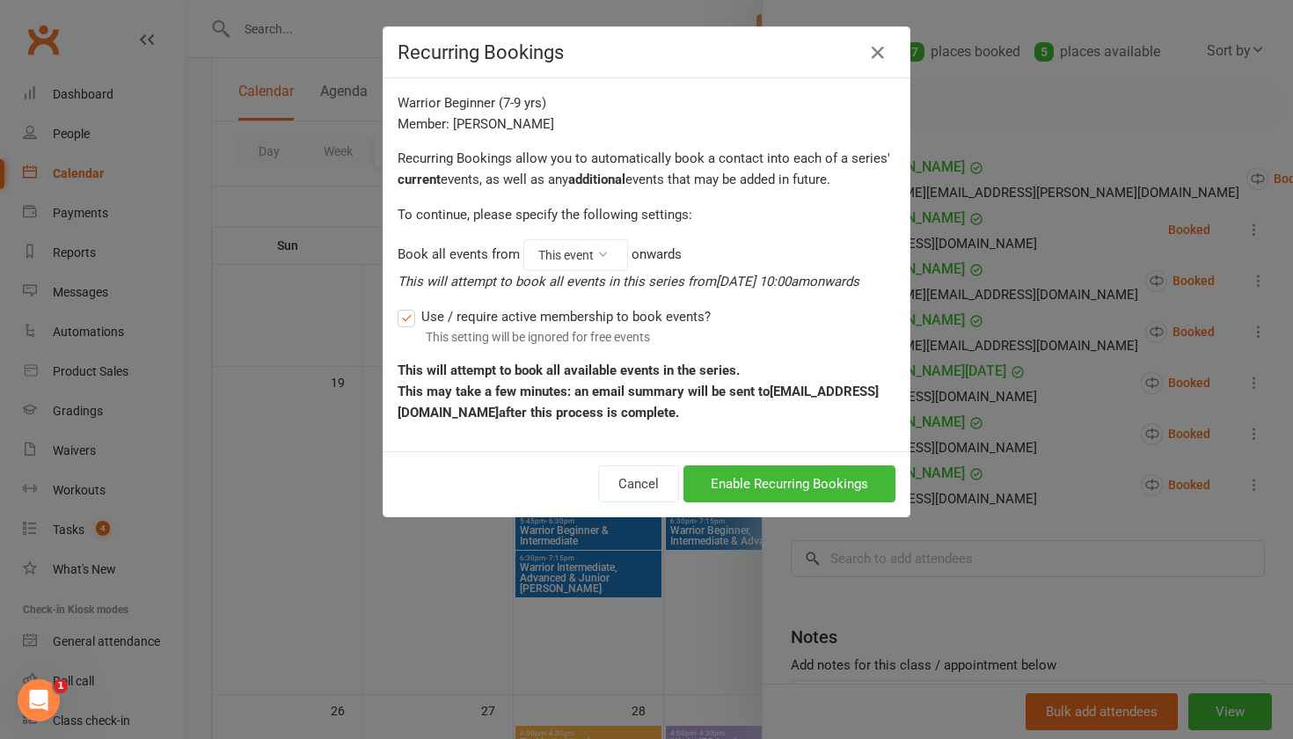
click at [856, 502] on button "Enable Recurring Bookings" at bounding box center [789, 483] width 212 height 37
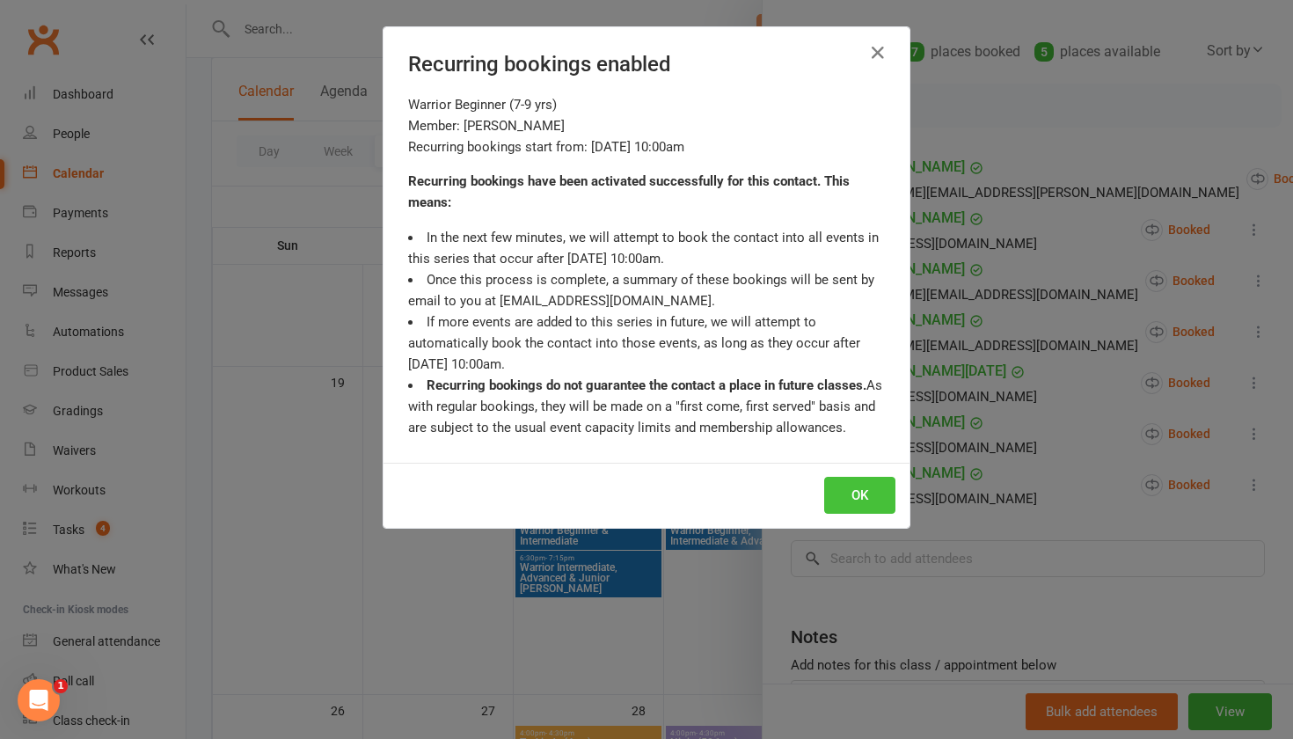
click at [855, 497] on button "OK" at bounding box center [859, 495] width 71 height 37
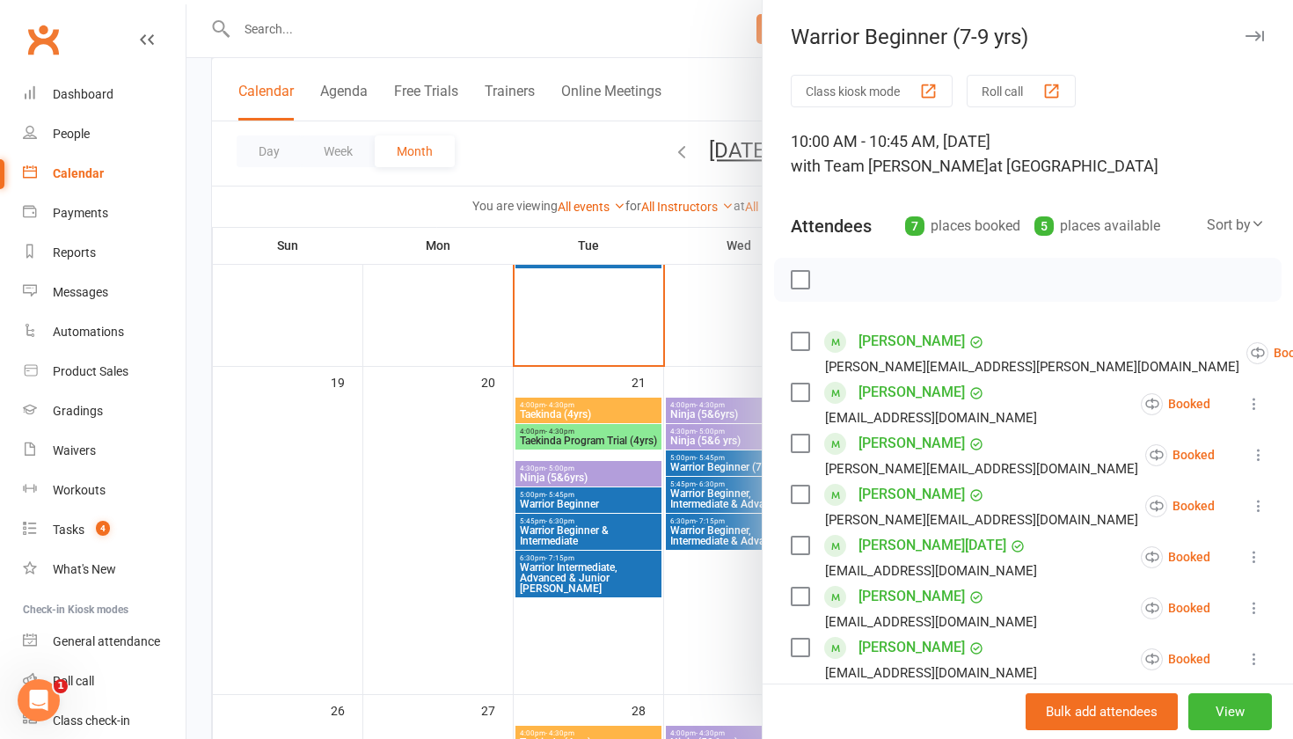
scroll to position [0, 0]
click at [1258, 34] on icon "button" at bounding box center [1254, 36] width 18 height 11
